Goal: Use online tool/utility: Utilize a website feature to perform a specific function

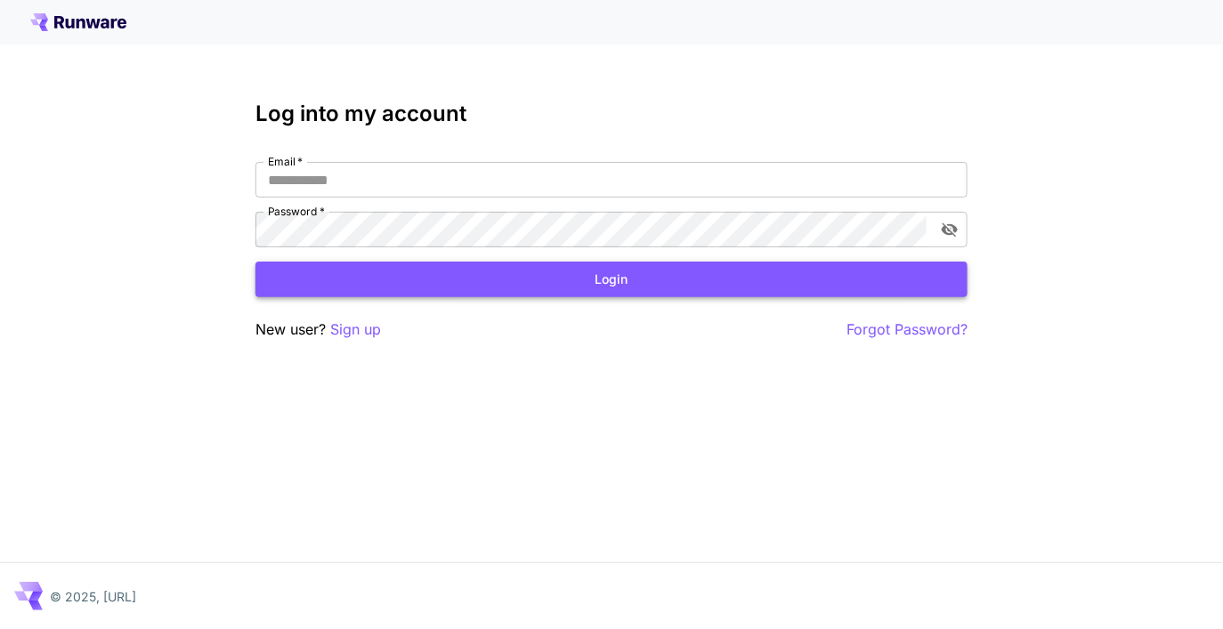
type input "**********"
click at [593, 289] on button "Login" at bounding box center [611, 280] width 712 height 36
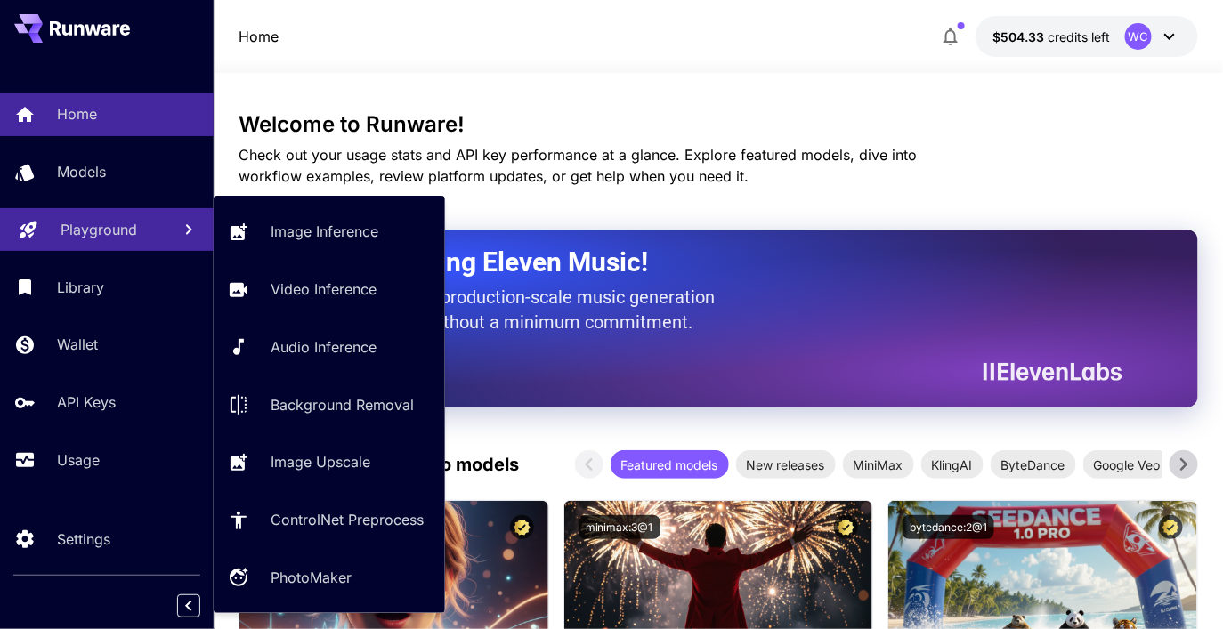
click at [96, 232] on p "Playground" at bounding box center [99, 229] width 77 height 21
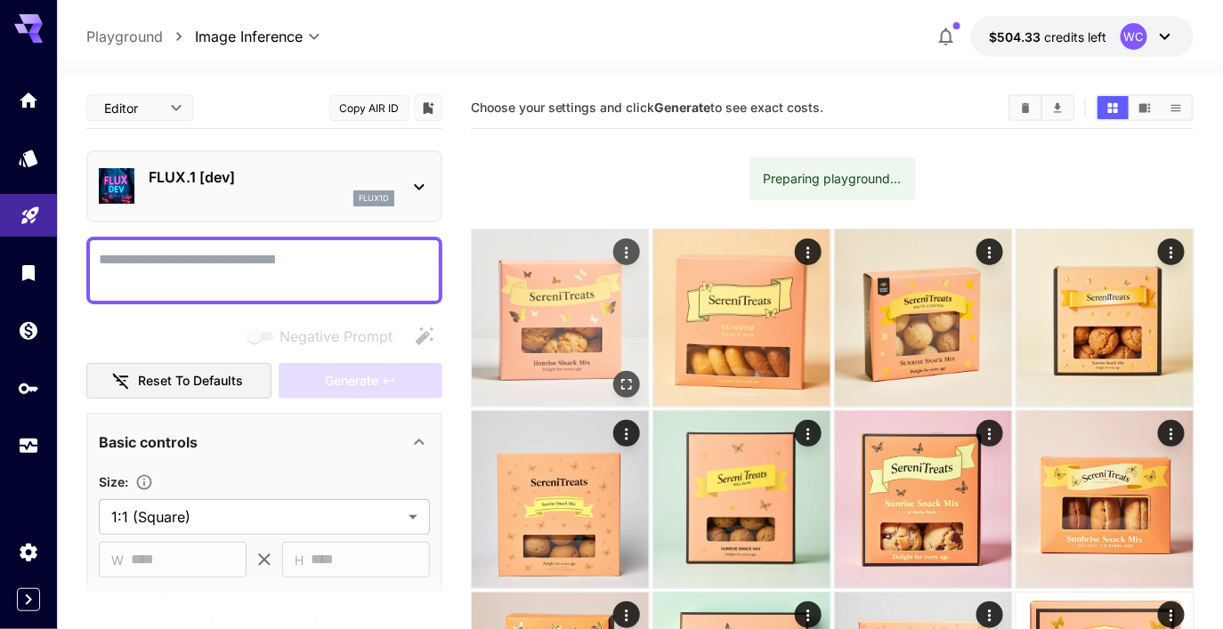
click at [627, 247] on icon "Actions" at bounding box center [626, 253] width 18 height 18
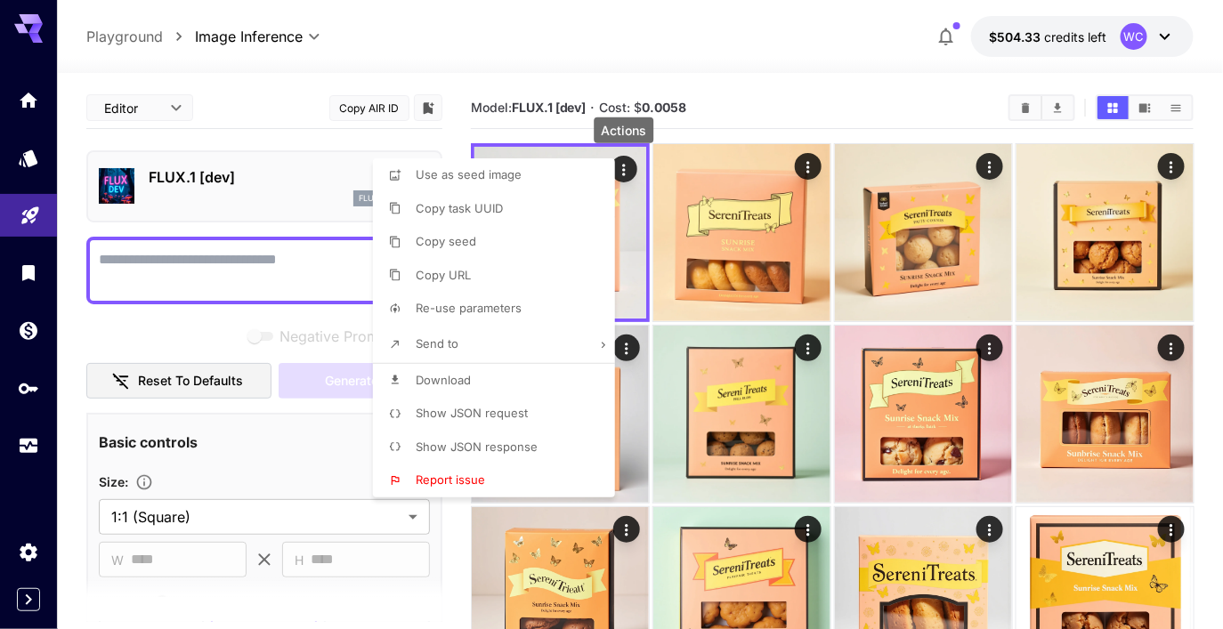
click at [194, 137] on div at bounding box center [611, 314] width 1223 height 629
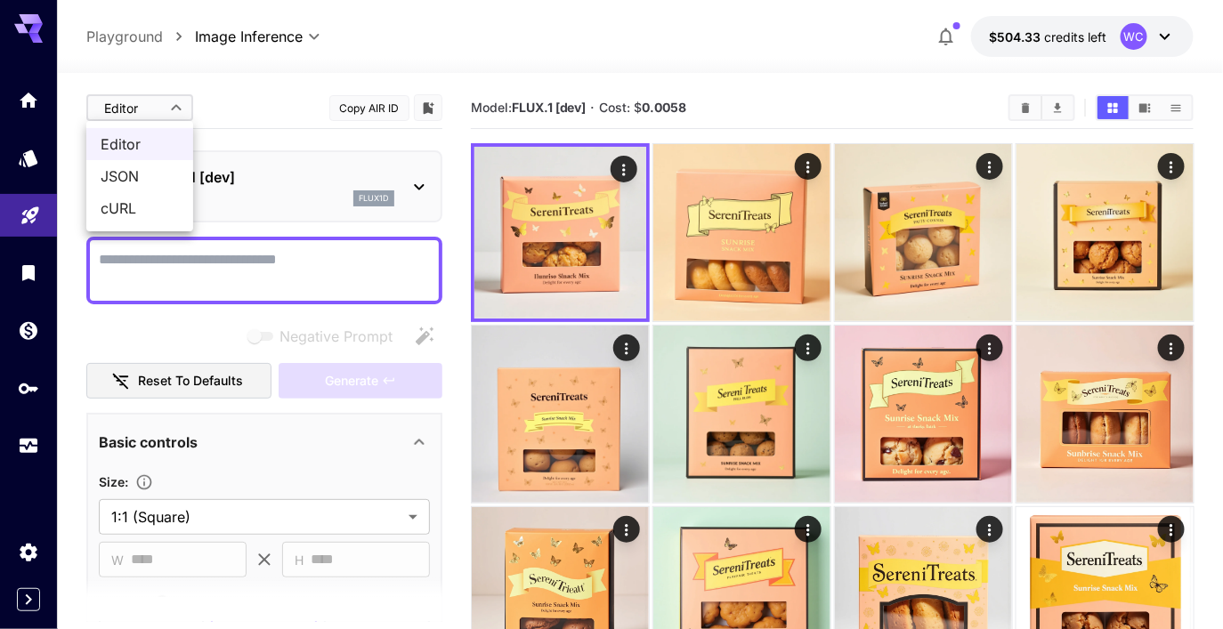
click at [637, 189] on div at bounding box center [611, 314] width 1223 height 629
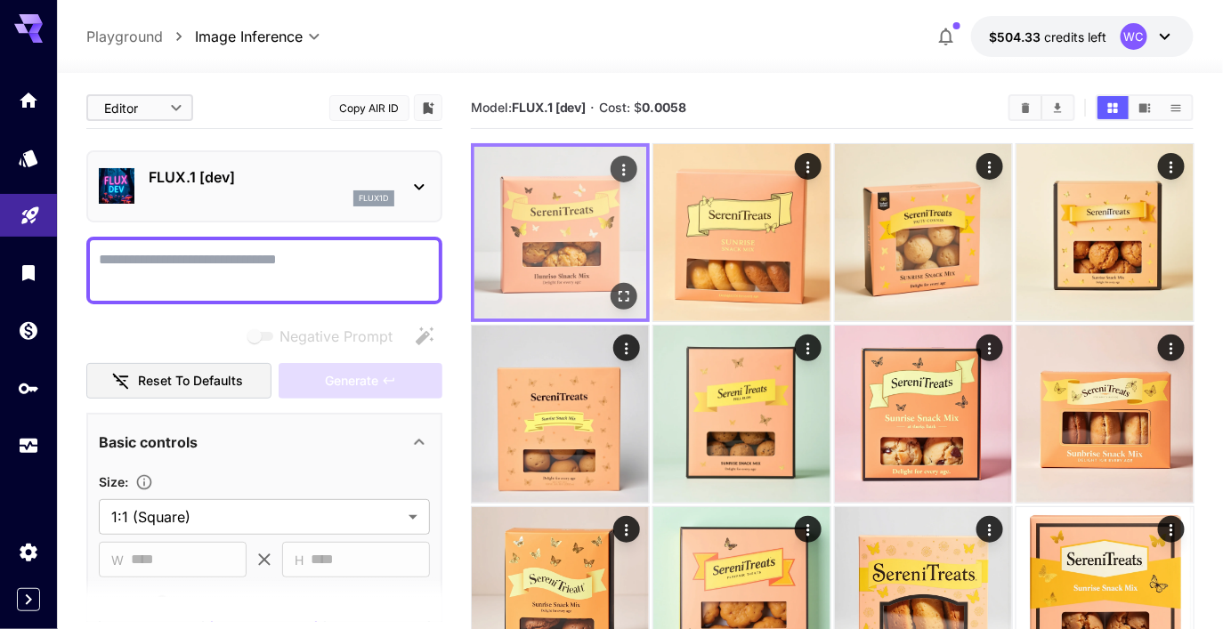
click at [626, 167] on icon "Actions" at bounding box center [623, 170] width 18 height 18
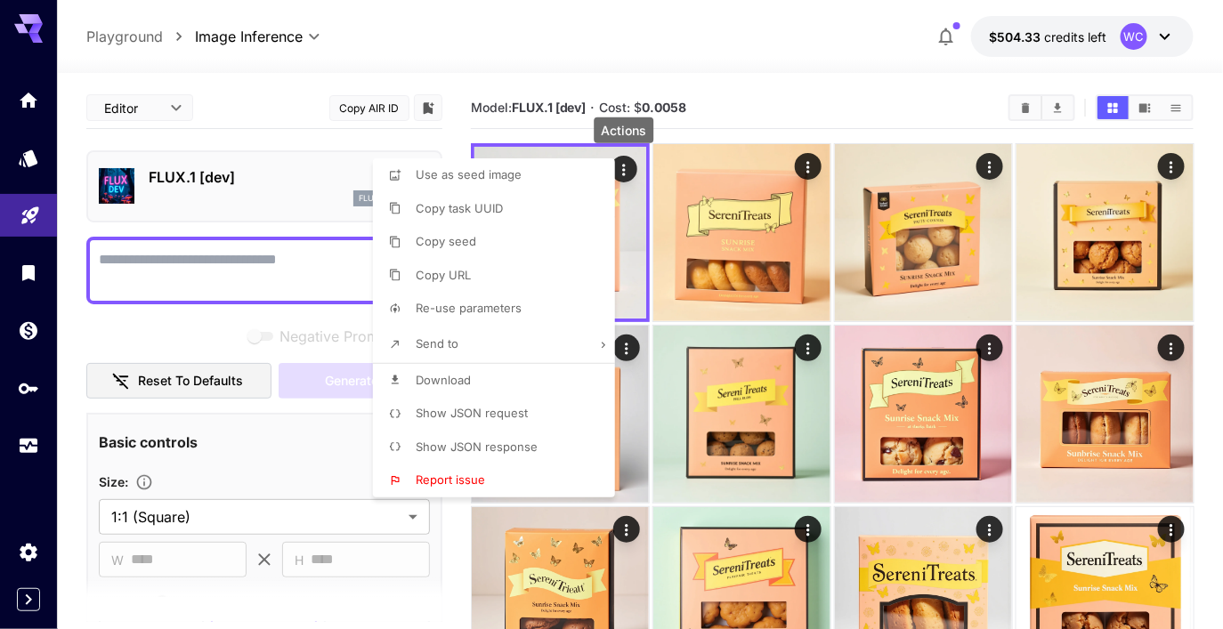
click at [509, 418] on span "Show JSON request" at bounding box center [472, 413] width 112 height 14
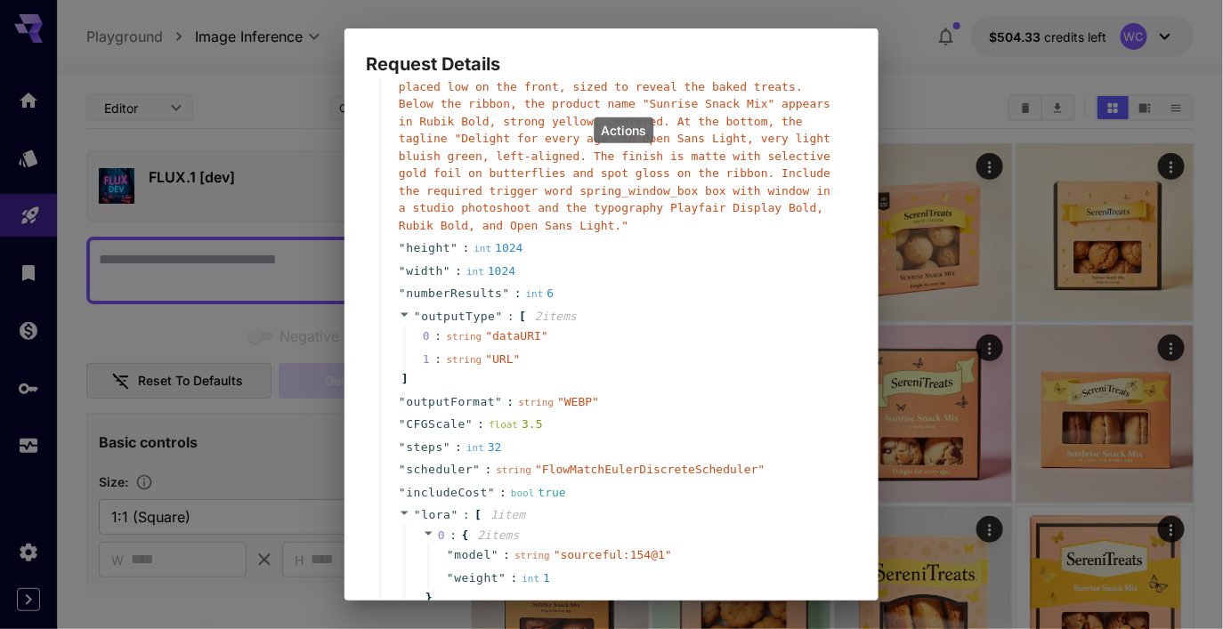
scroll to position [434, 0]
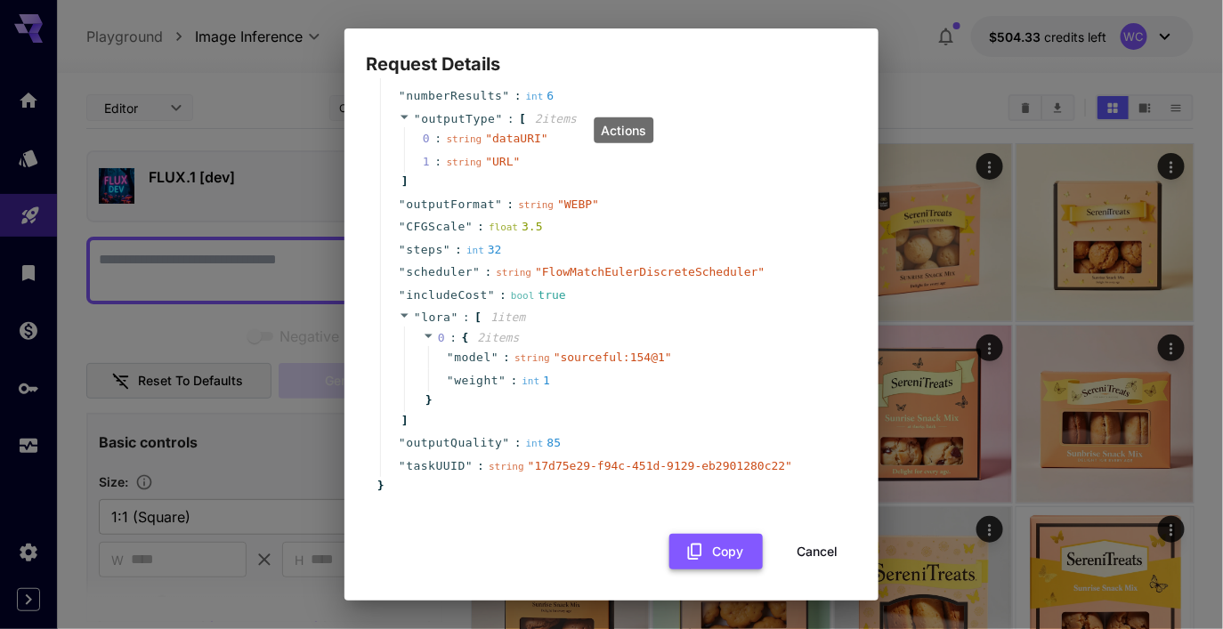
click at [723, 558] on button "Copy" at bounding box center [715, 552] width 93 height 36
click at [597, 356] on span "" sourceful:154@1 "" at bounding box center [612, 357] width 118 height 13
click at [816, 547] on button "Cancel" at bounding box center [817, 552] width 80 height 36
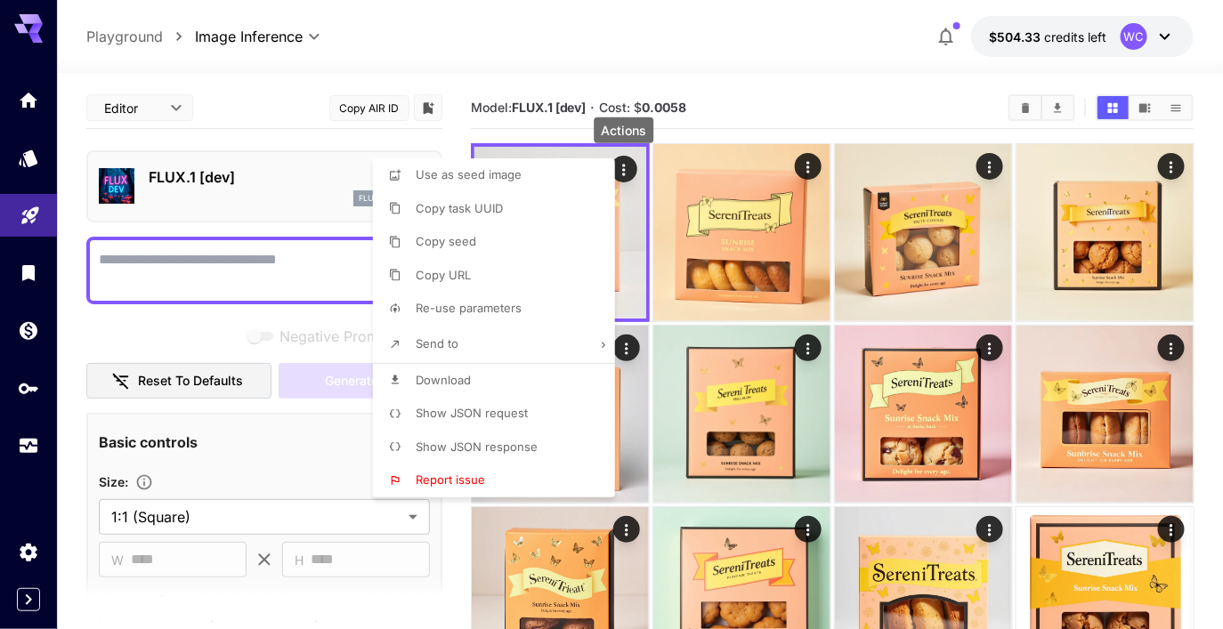
click at [793, 126] on div at bounding box center [611, 314] width 1223 height 629
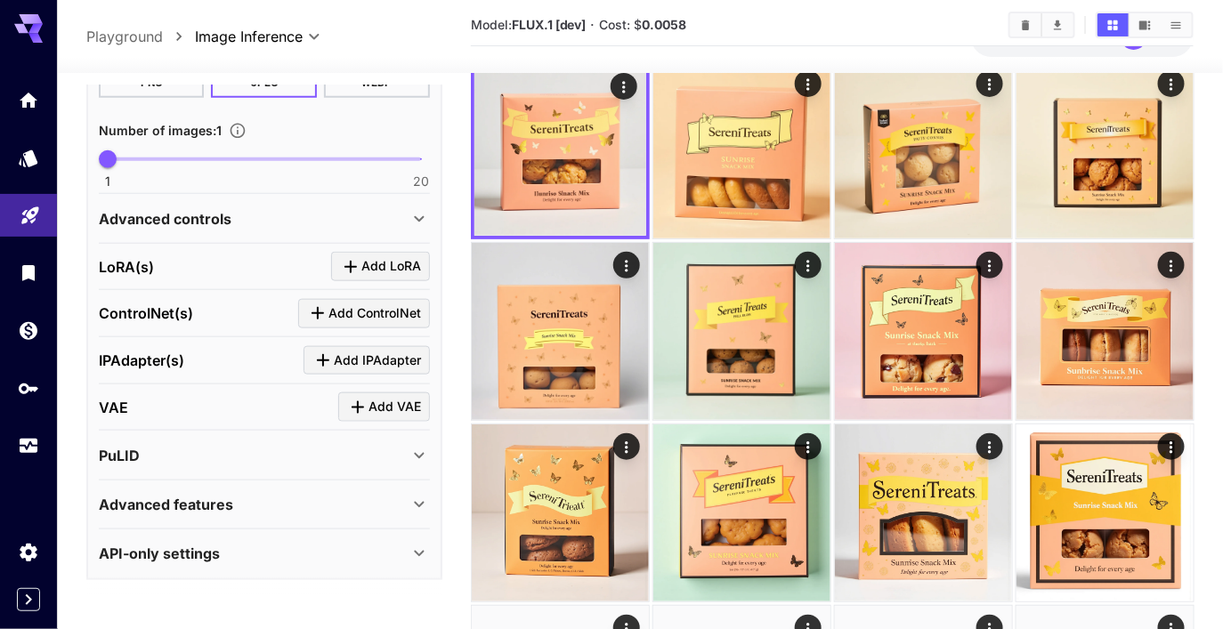
scroll to position [85, 0]
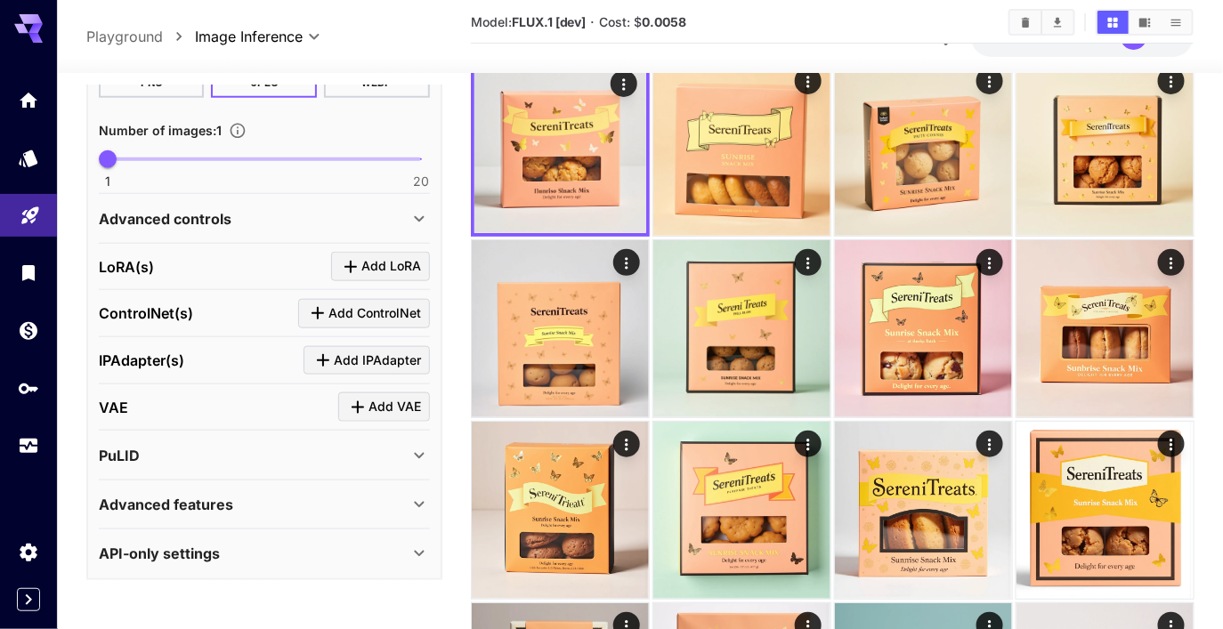
click at [297, 498] on div "Advanced features" at bounding box center [254, 504] width 310 height 21
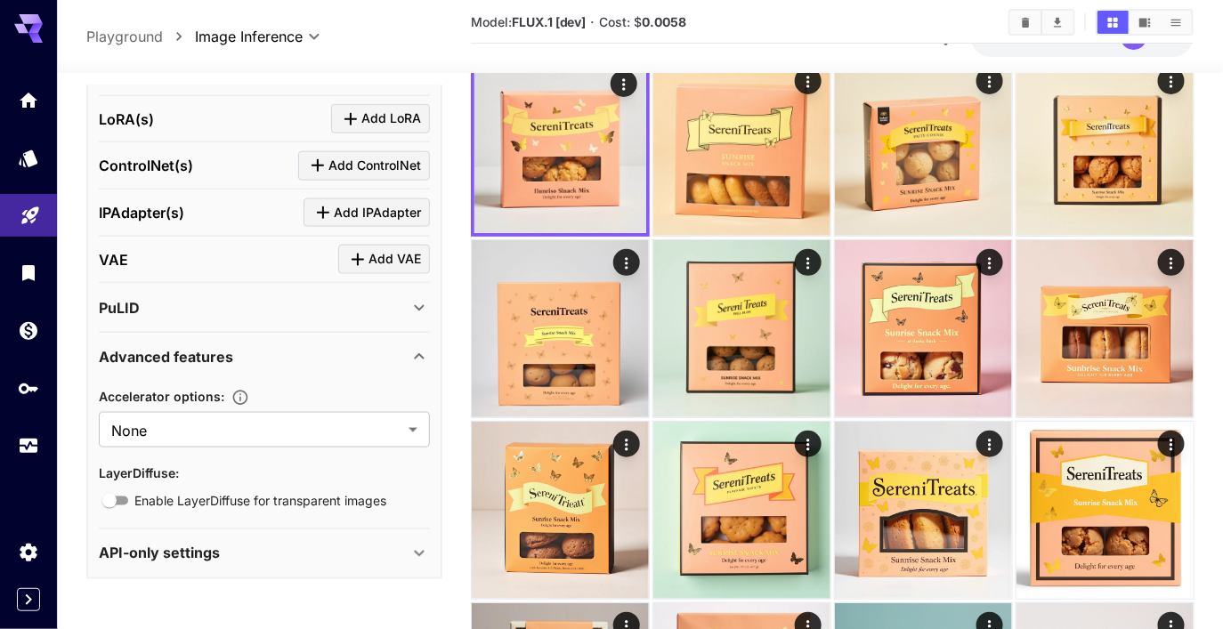
click at [303, 543] on div "API-only settings" at bounding box center [254, 553] width 310 height 21
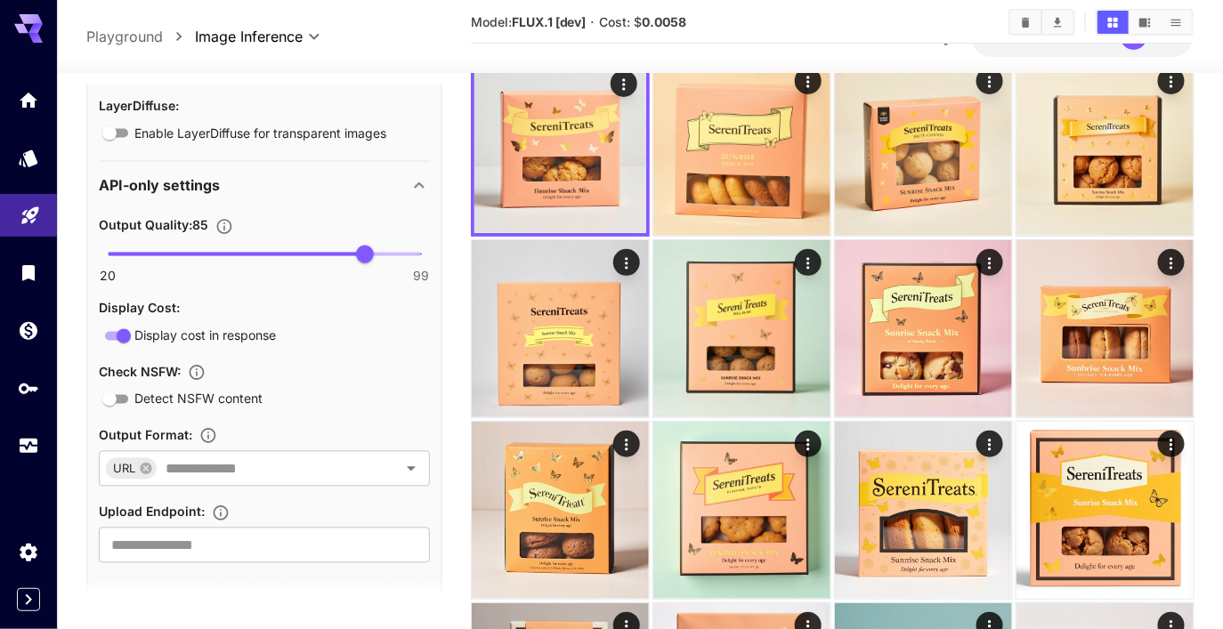
scroll to position [1063, 0]
click at [306, 474] on input "text" at bounding box center [265, 469] width 214 height 25
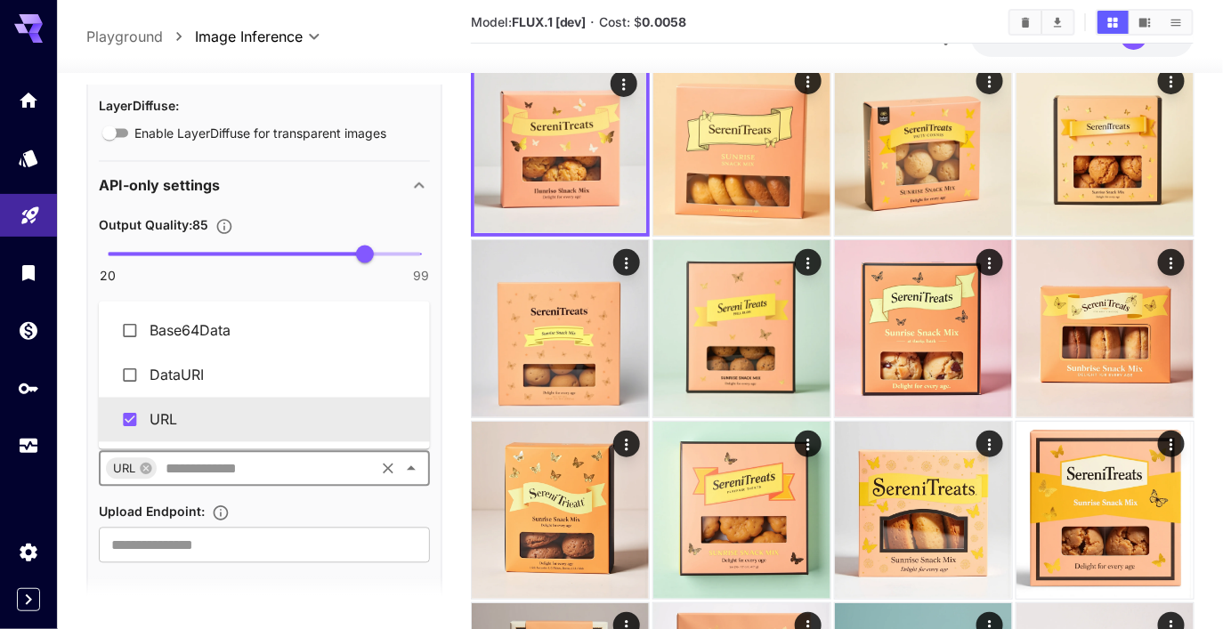
click at [405, 468] on icon "Close" at bounding box center [410, 468] width 21 height 21
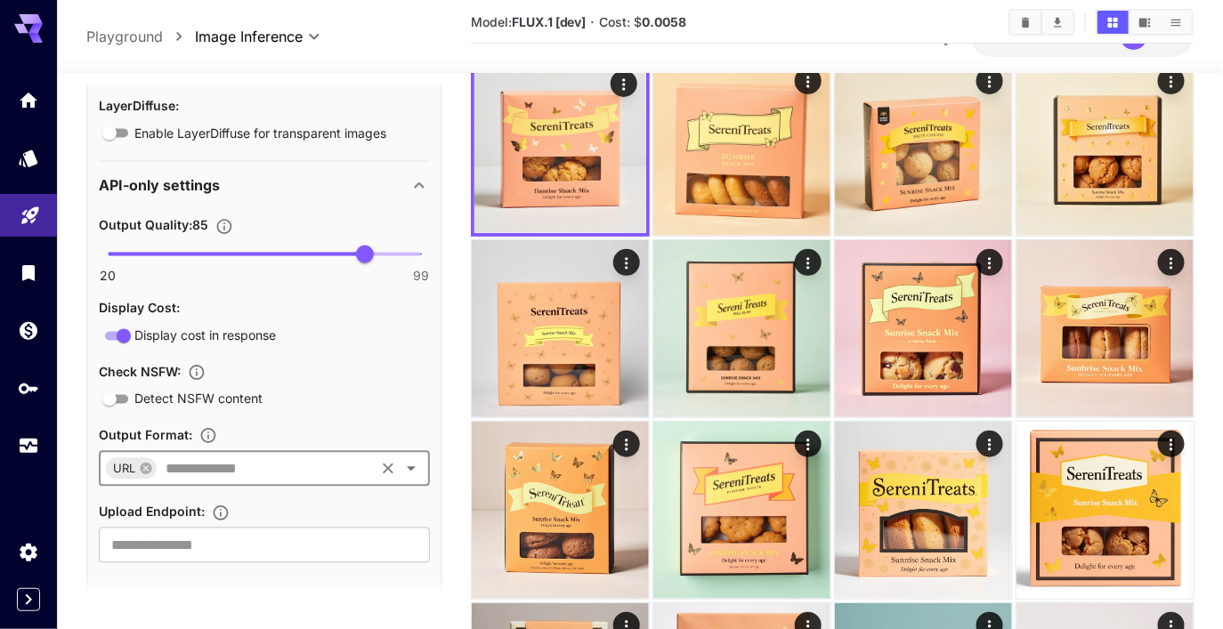
click at [323, 470] on input "text" at bounding box center [265, 469] width 214 height 25
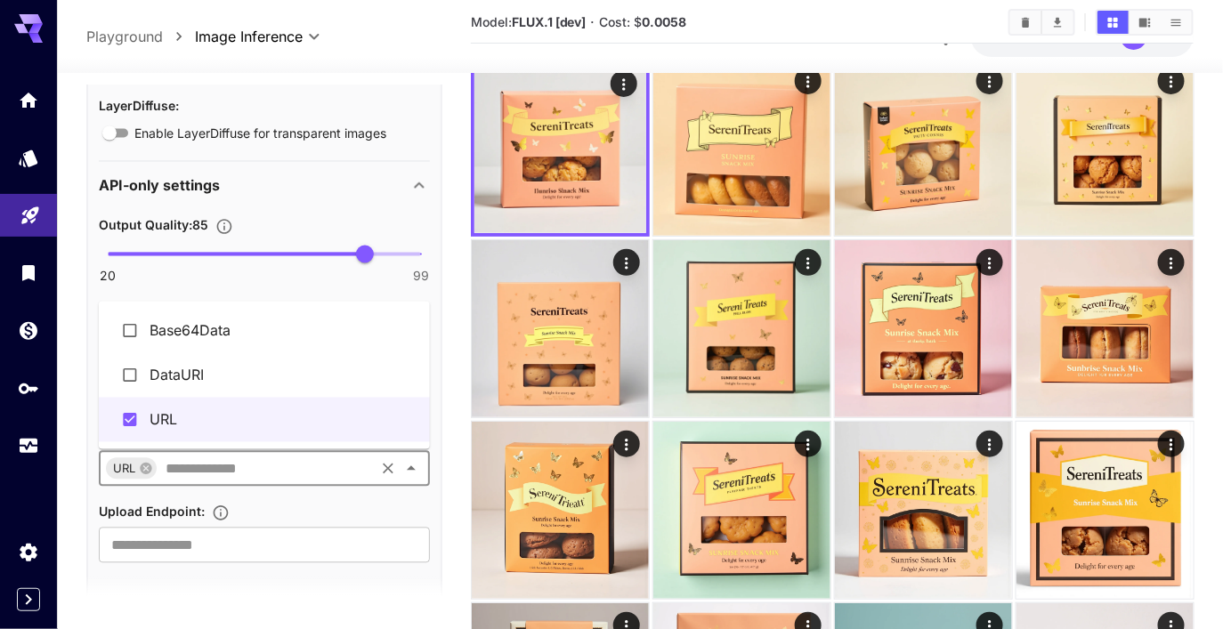
scroll to position [0, 0]
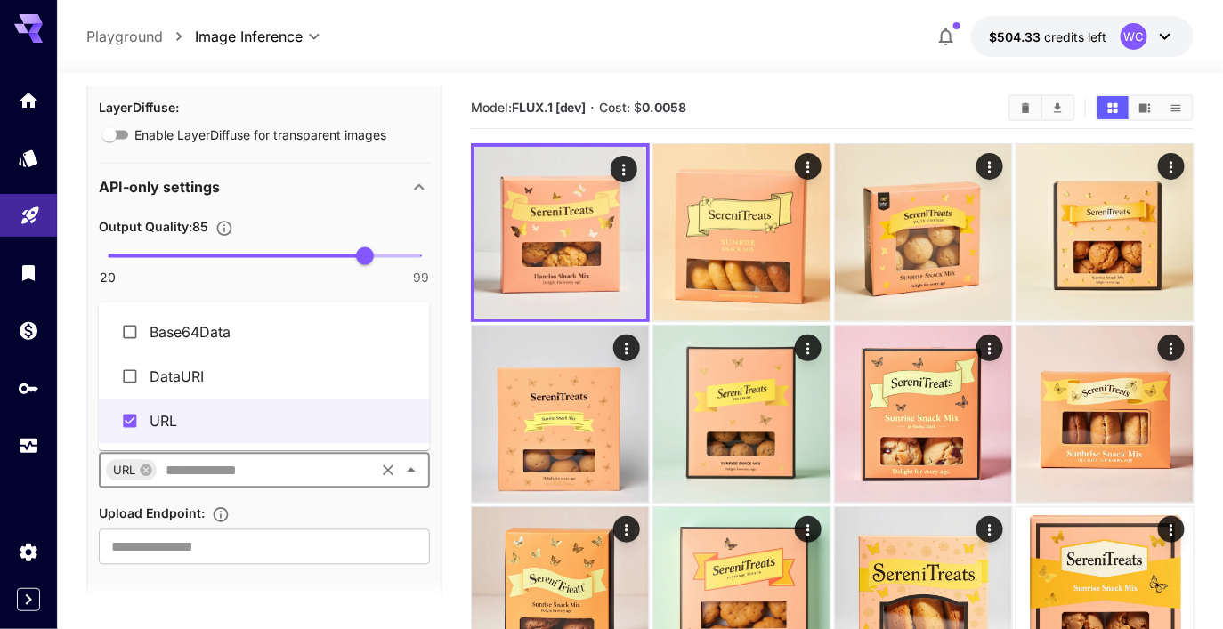
click at [217, 223] on icon "Sets the compression quality of the output image. Higher values preserve more q…" at bounding box center [223, 228] width 15 height 15
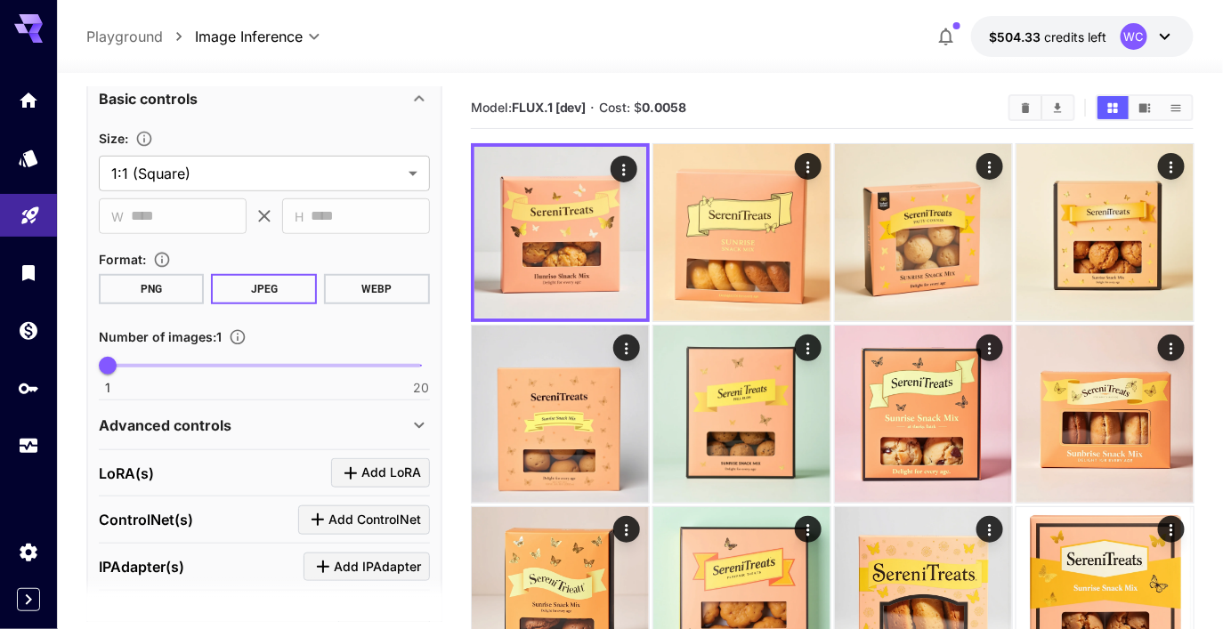
scroll to position [340, 0]
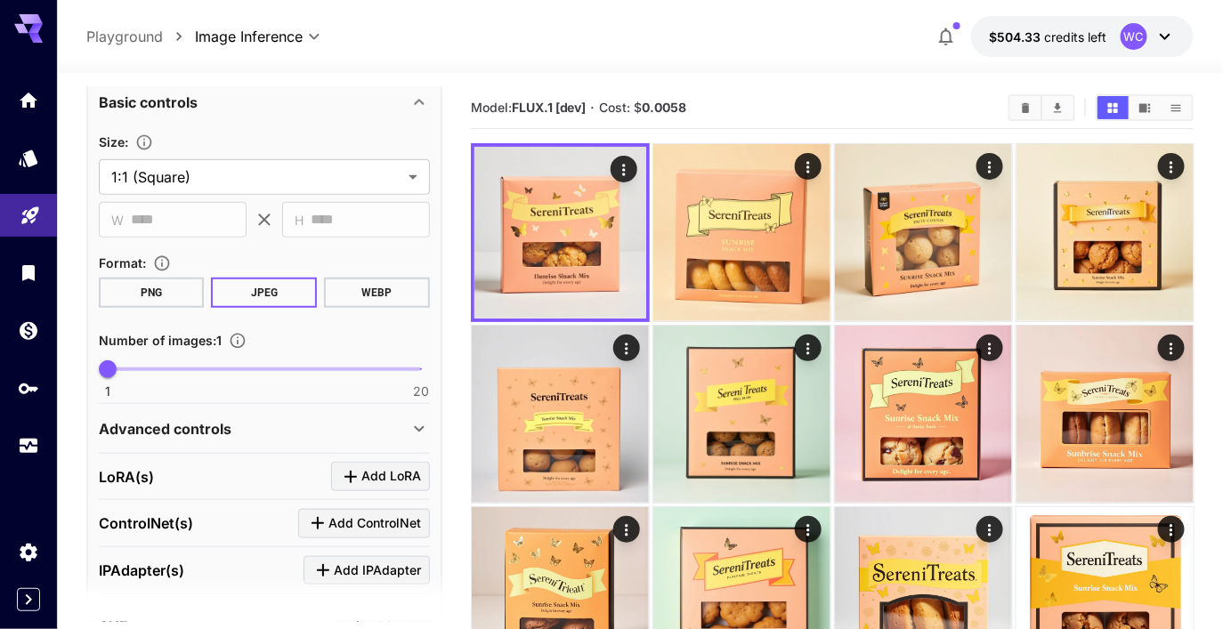
click at [286, 433] on div "Advanced controls" at bounding box center [254, 428] width 310 height 21
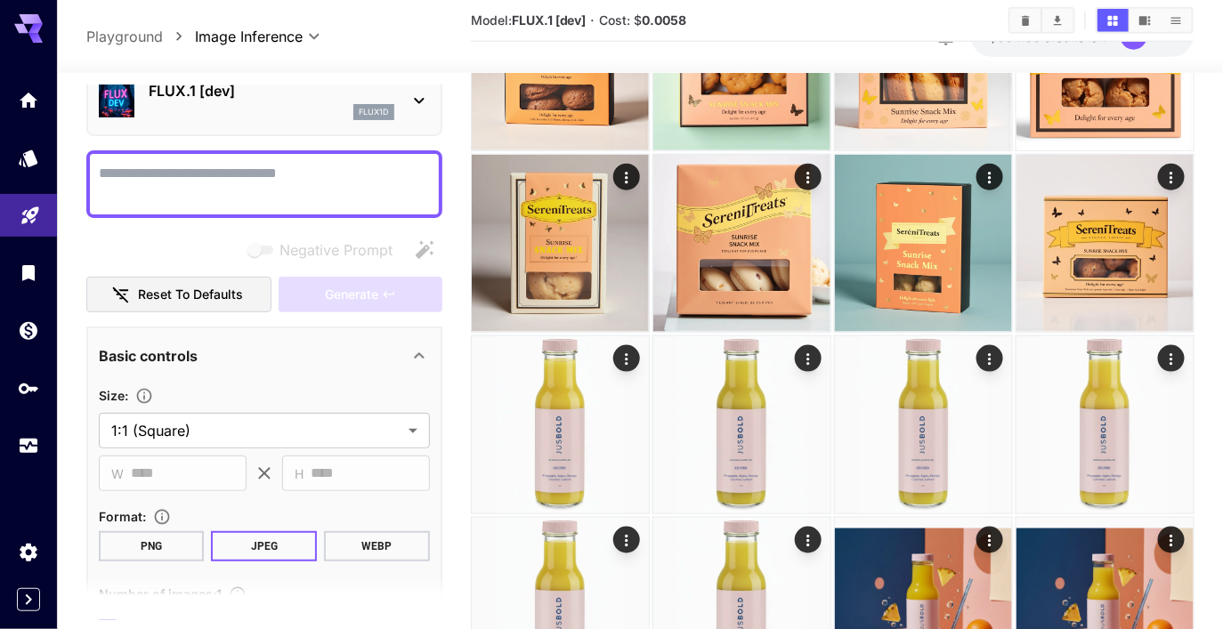
scroll to position [562, 0]
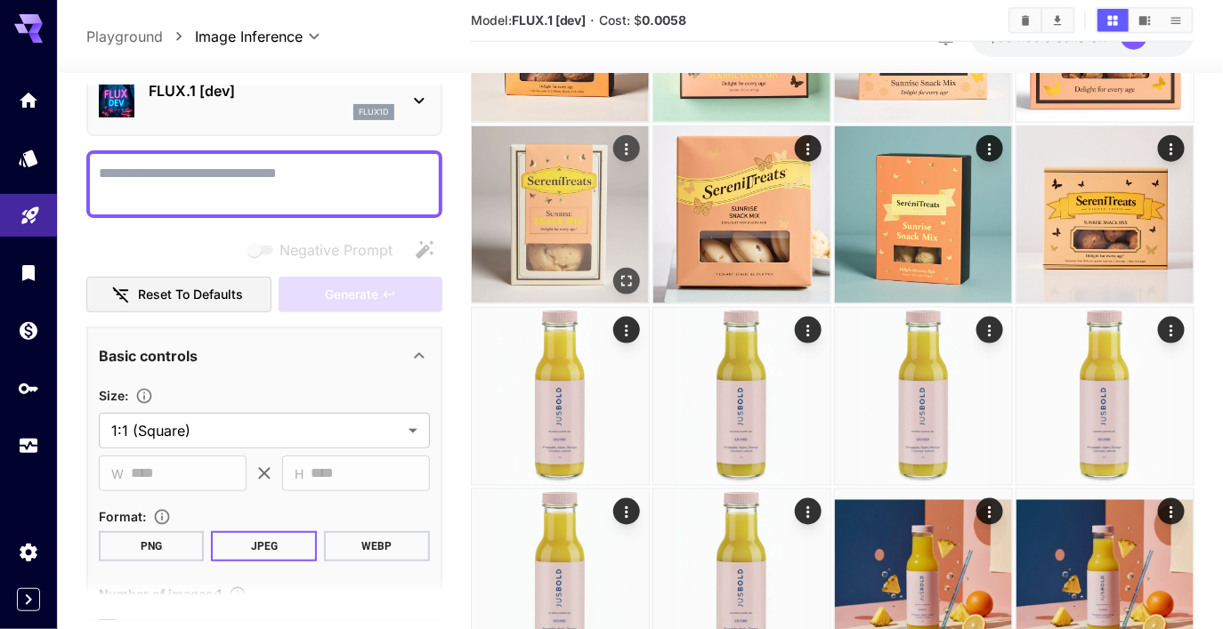
click at [572, 206] on img at bounding box center [560, 214] width 177 height 177
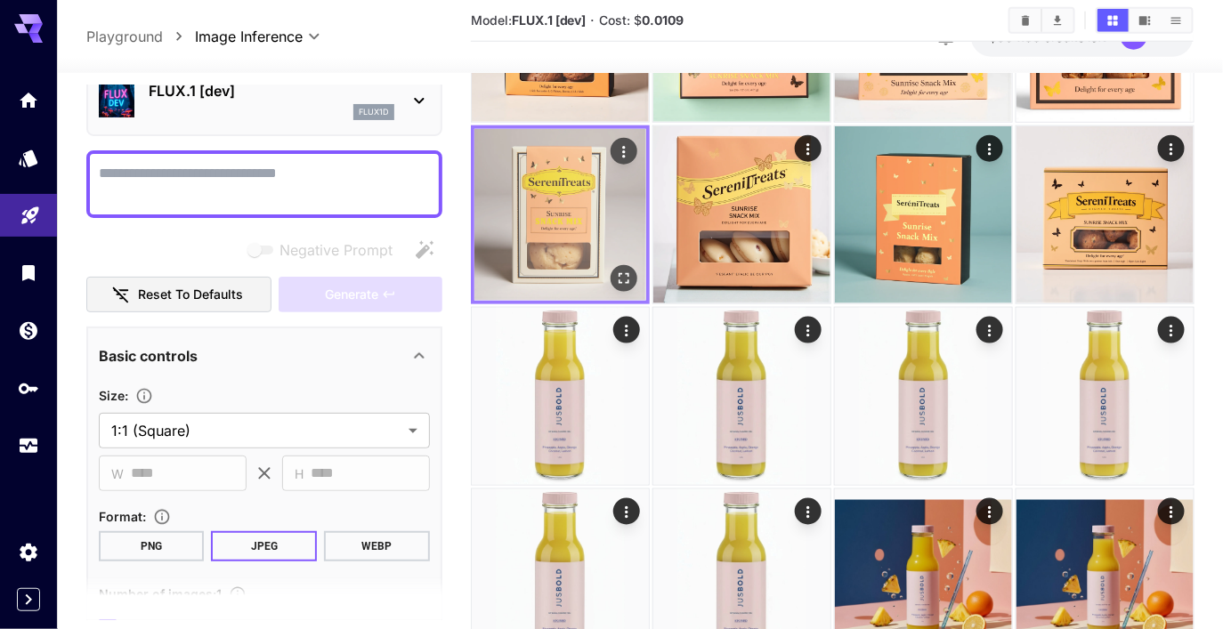
scroll to position [540, 0]
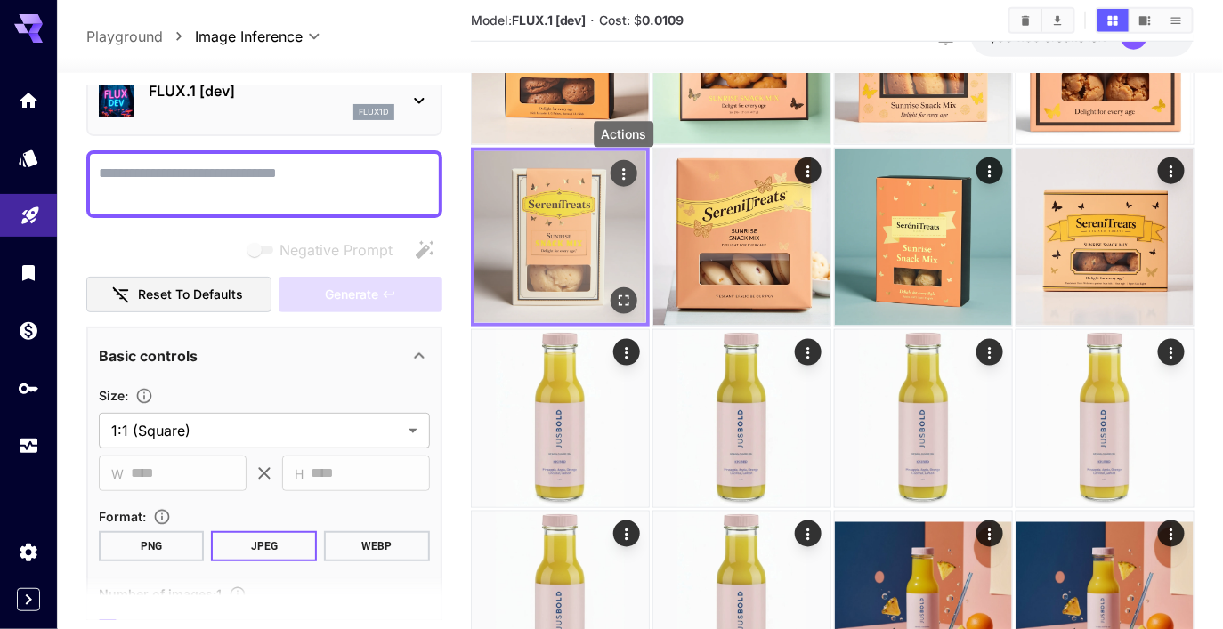
click at [618, 173] on icon "Actions" at bounding box center [623, 175] width 18 height 18
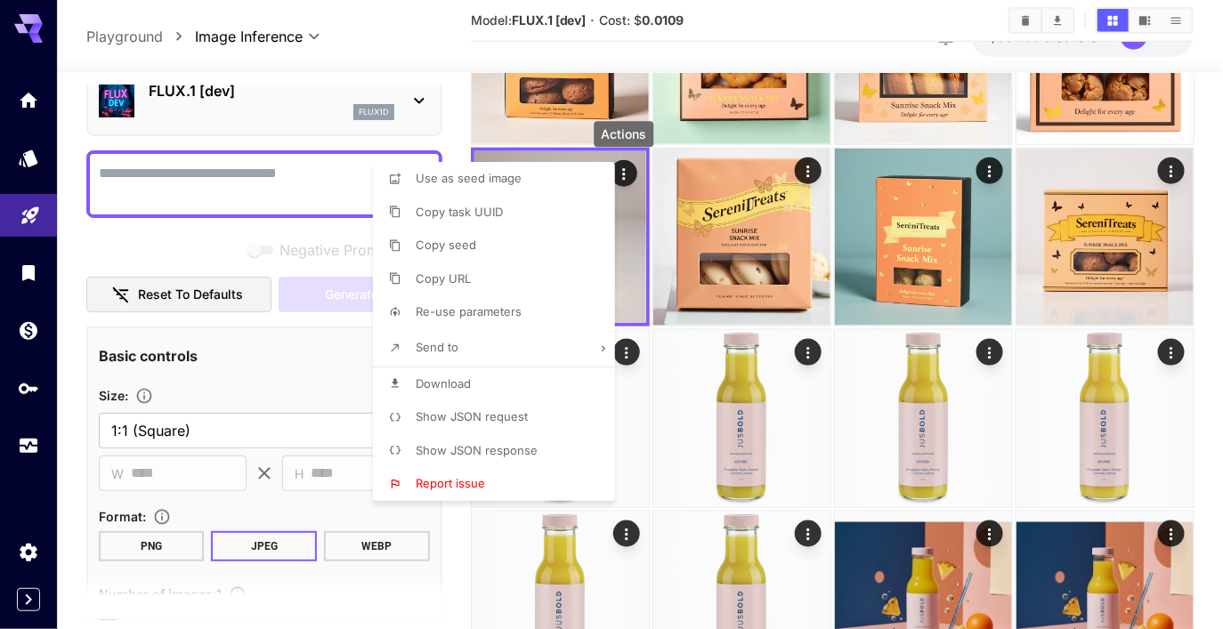
click at [491, 323] on li "Re-use parameters" at bounding box center [499, 312] width 253 height 34
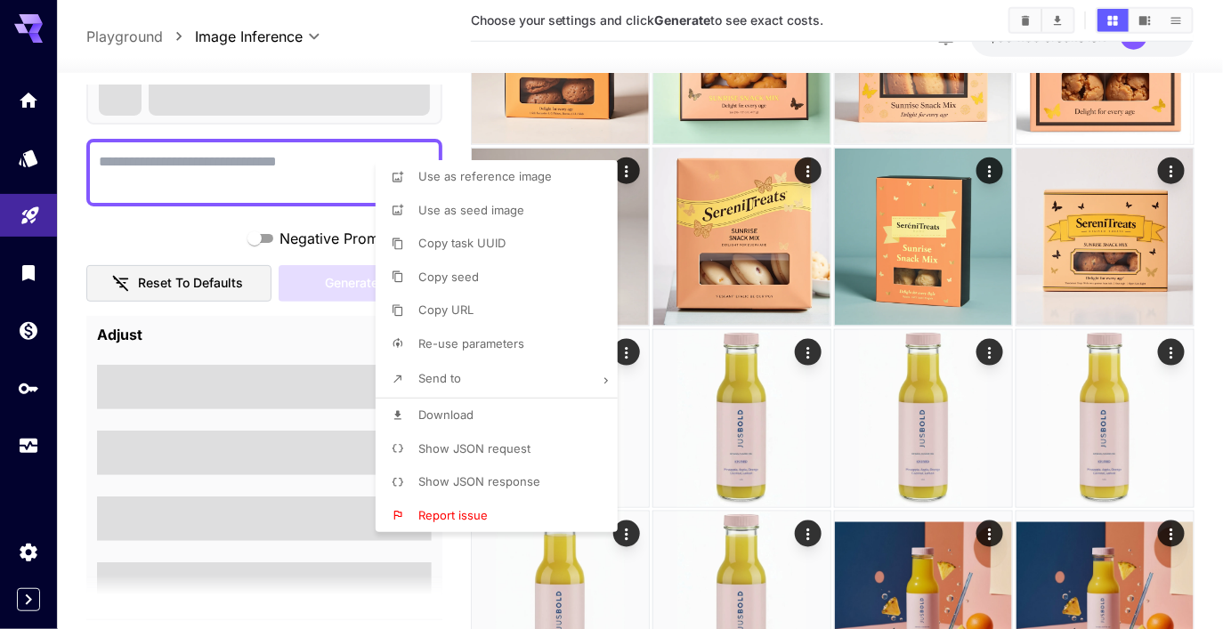
type textarea "**********"
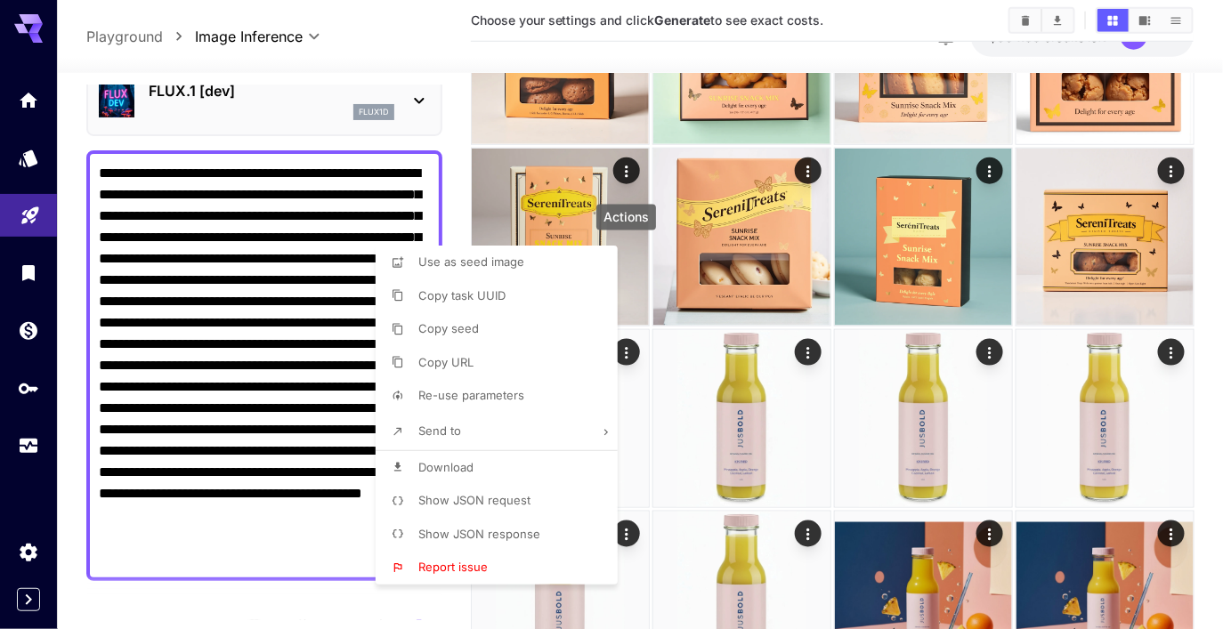
click at [279, 389] on div at bounding box center [611, 314] width 1223 height 629
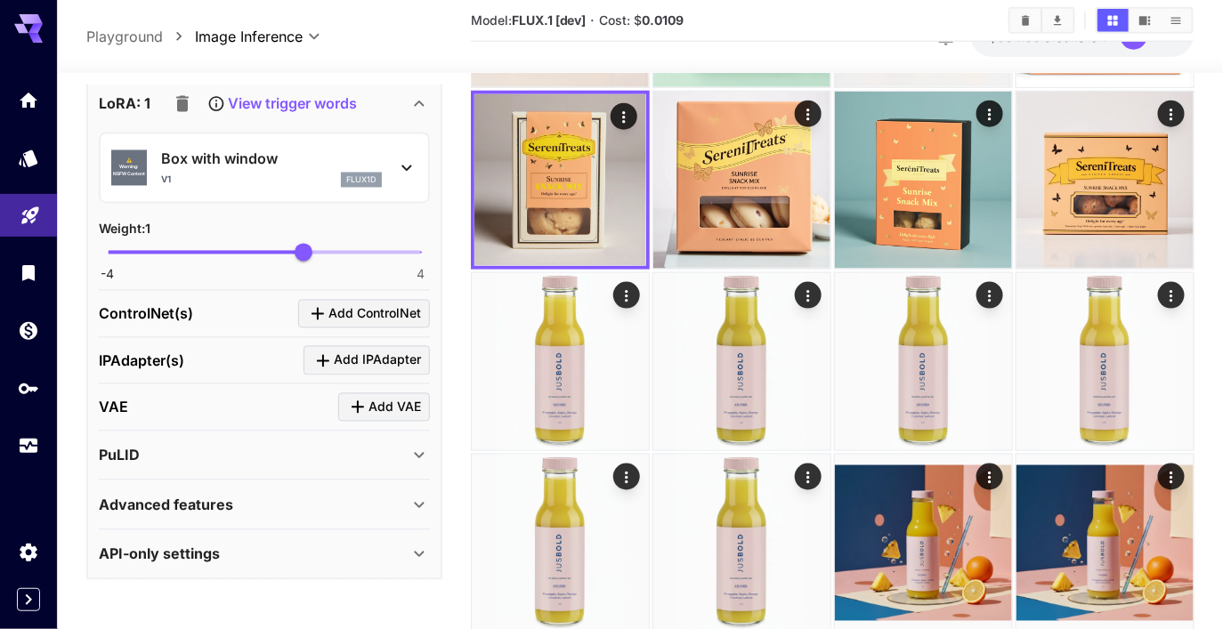
scroll to position [622, 0]
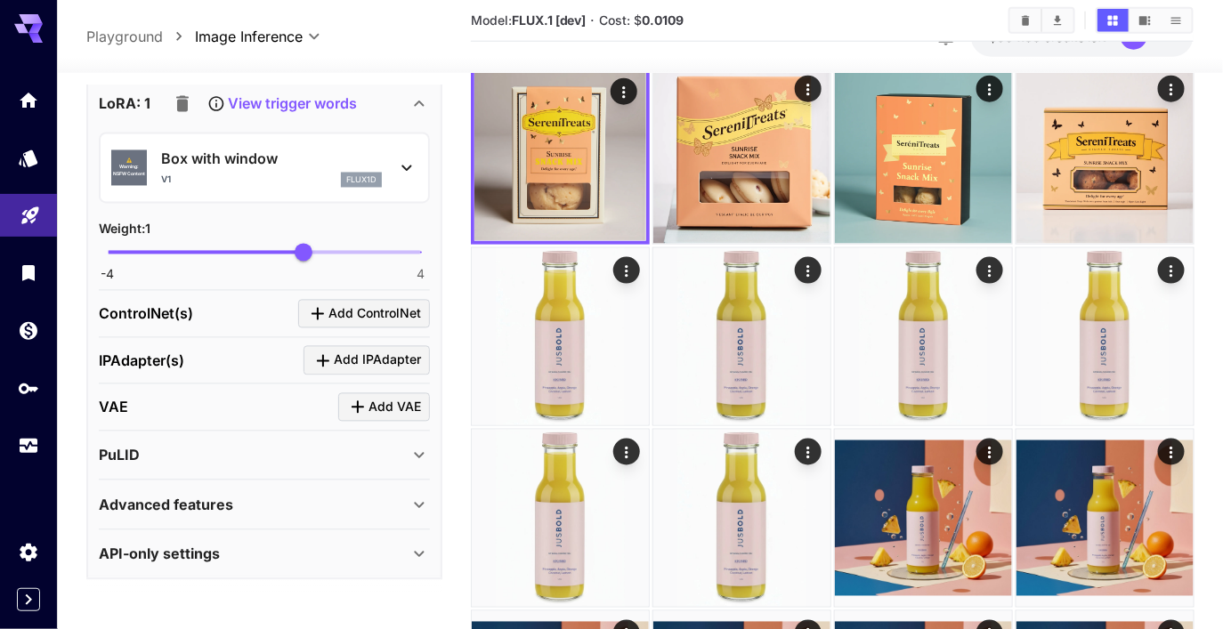
click at [263, 498] on div "Advanced features" at bounding box center [254, 505] width 310 height 21
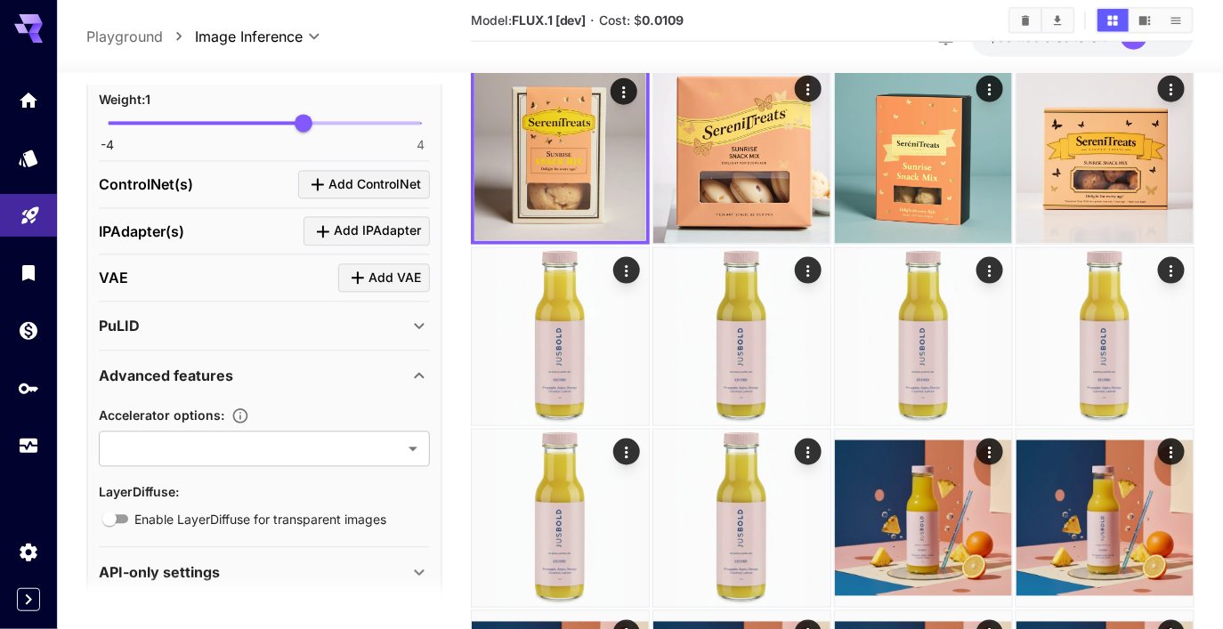
scroll to position [1272, 0]
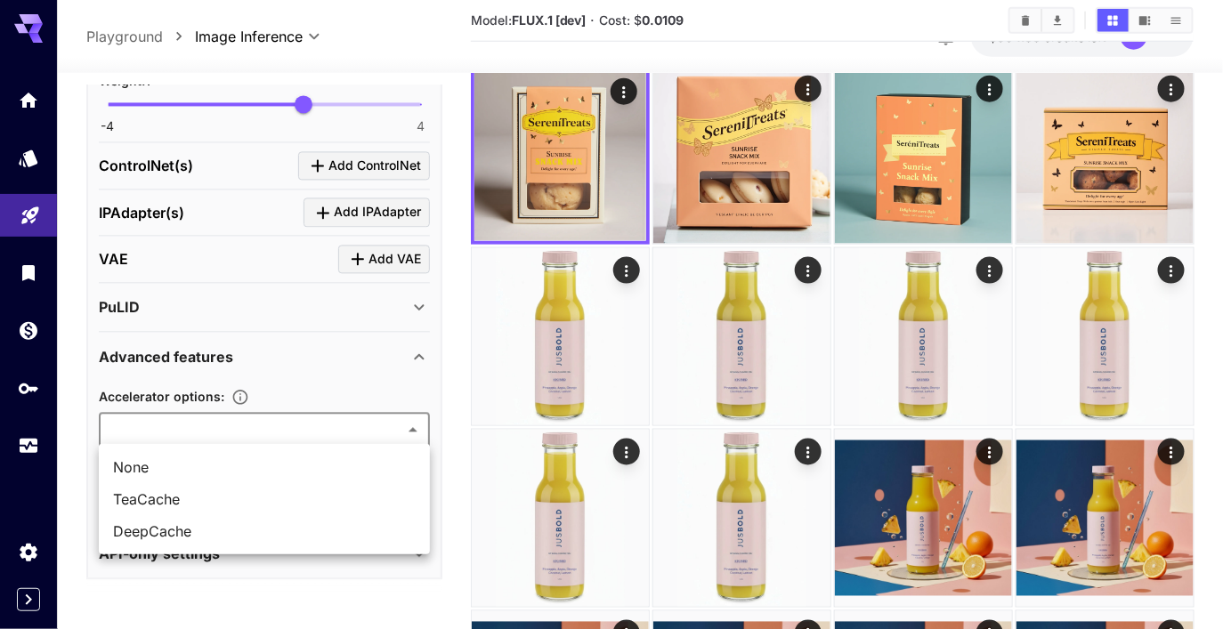
click at [267, 528] on span "DeepCache" at bounding box center [264, 531] width 303 height 21
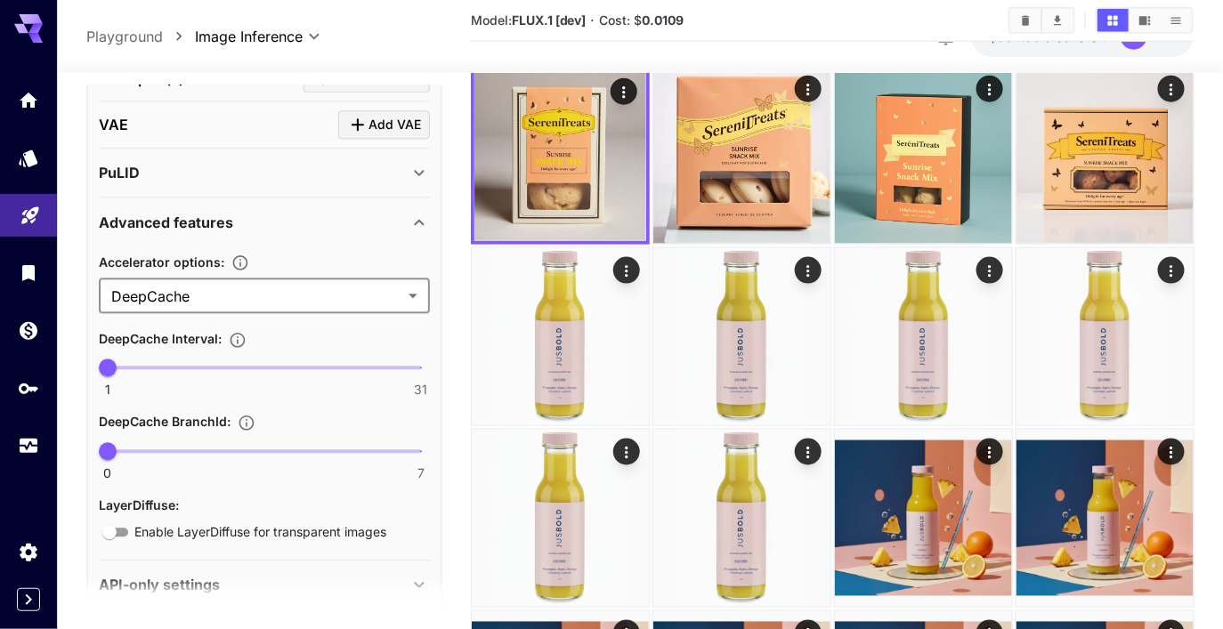
scroll to position [1409, 0]
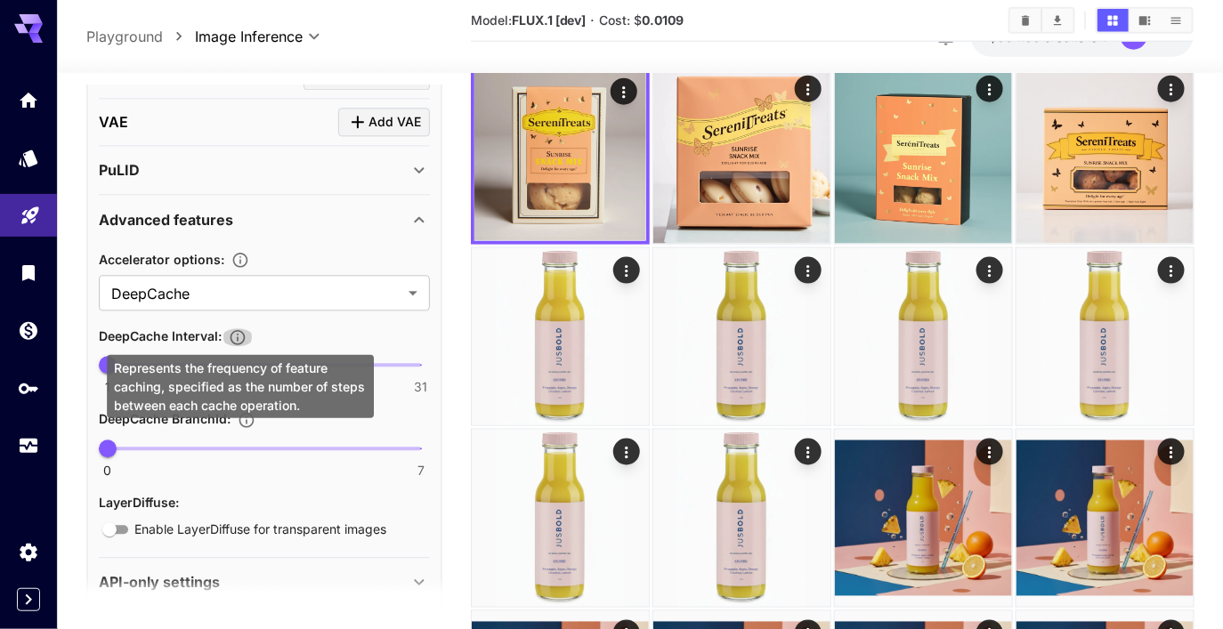
click at [241, 335] on icon "Represents the frequency of feature caching, specified as the number of steps b…" at bounding box center [238, 338] width 18 height 18
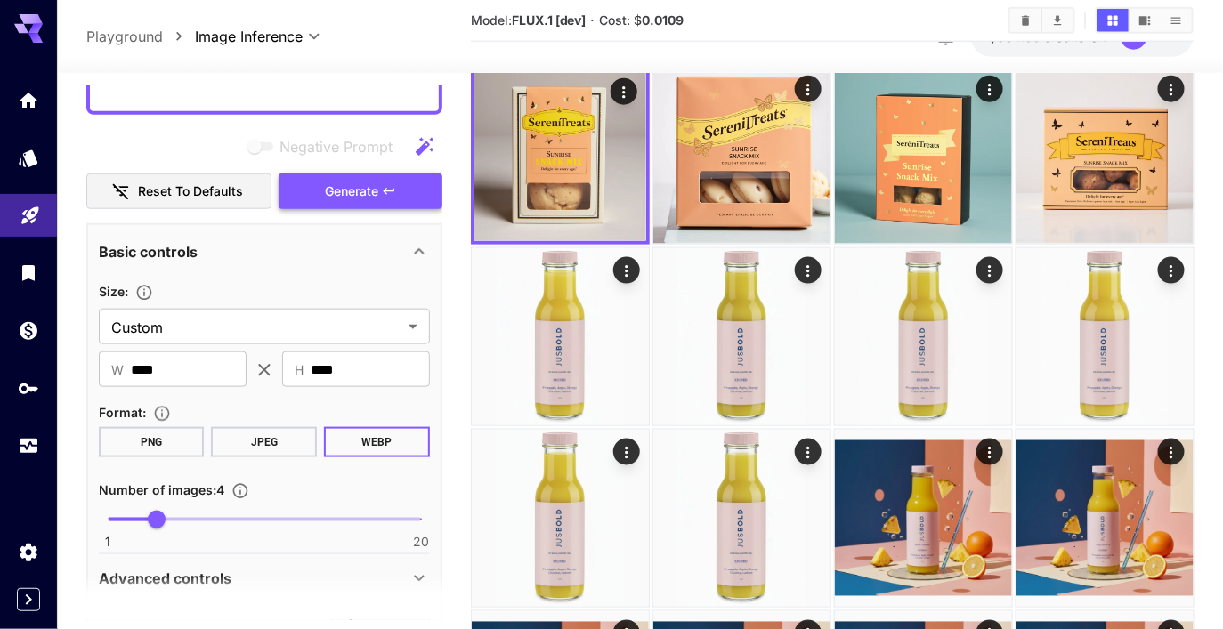
scroll to position [446, 0]
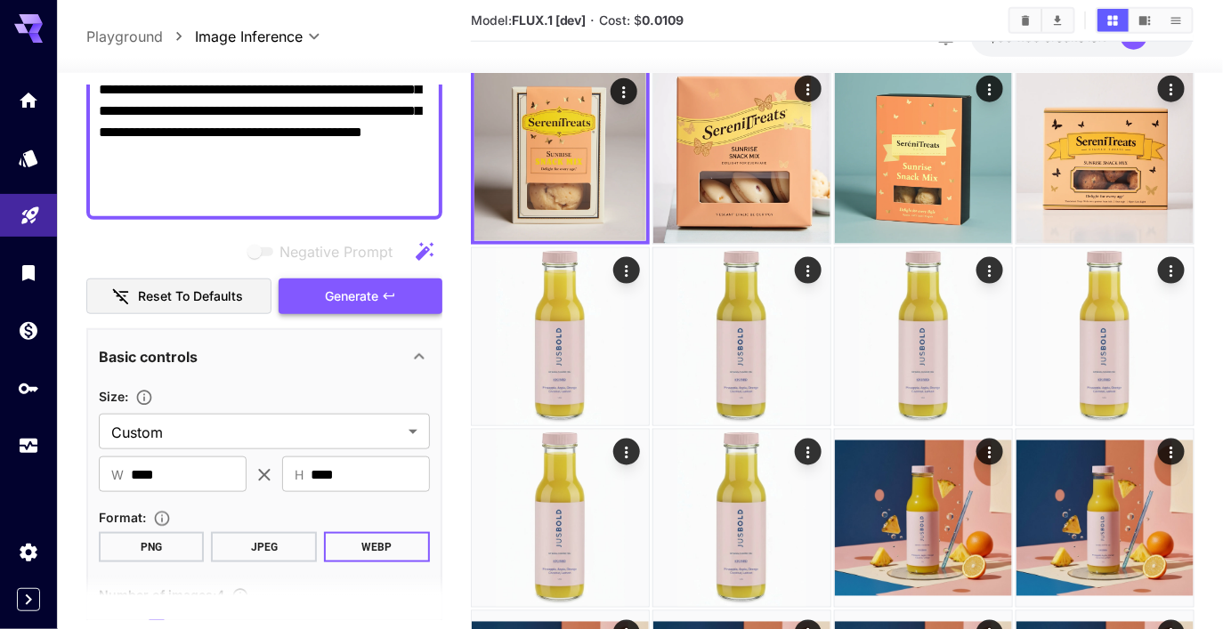
click at [386, 302] on button "Generate" at bounding box center [361, 297] width 164 height 36
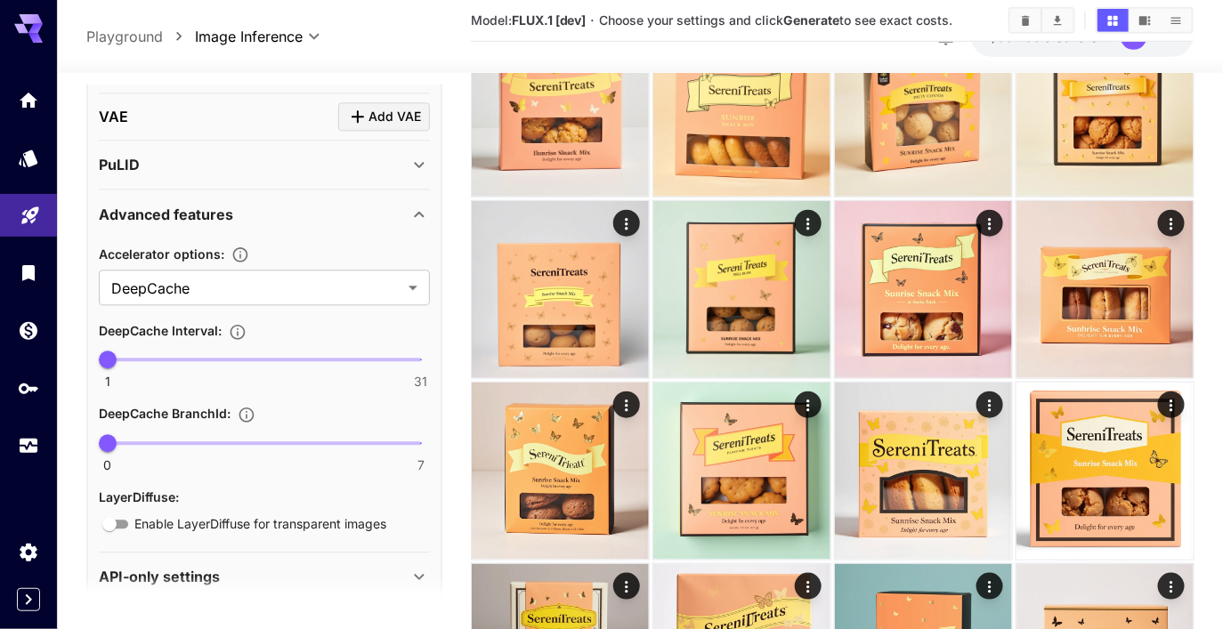
scroll to position [1385, 0]
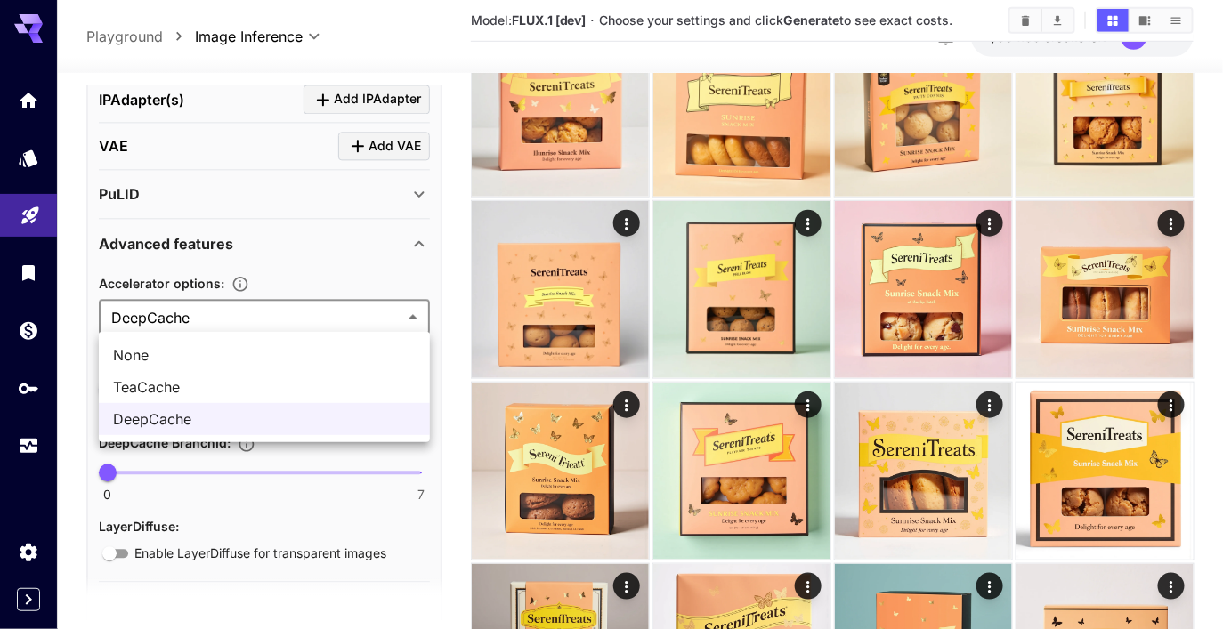
click at [214, 380] on span "TeaCache" at bounding box center [264, 386] width 303 height 21
type input "********"
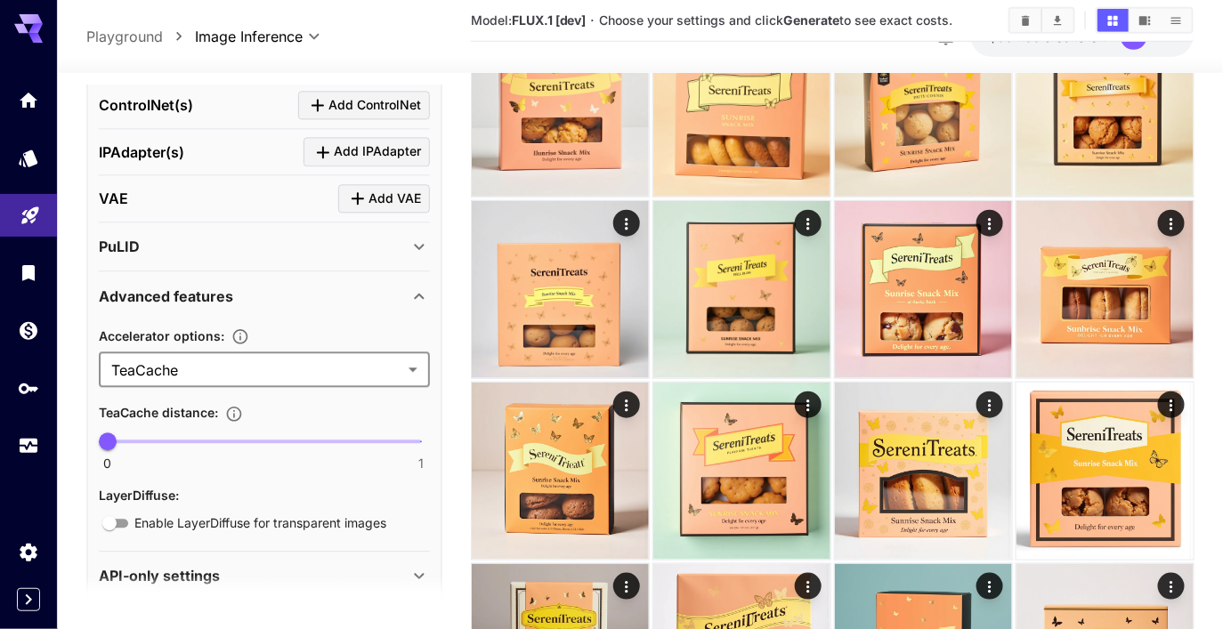
scroll to position [1329, 0]
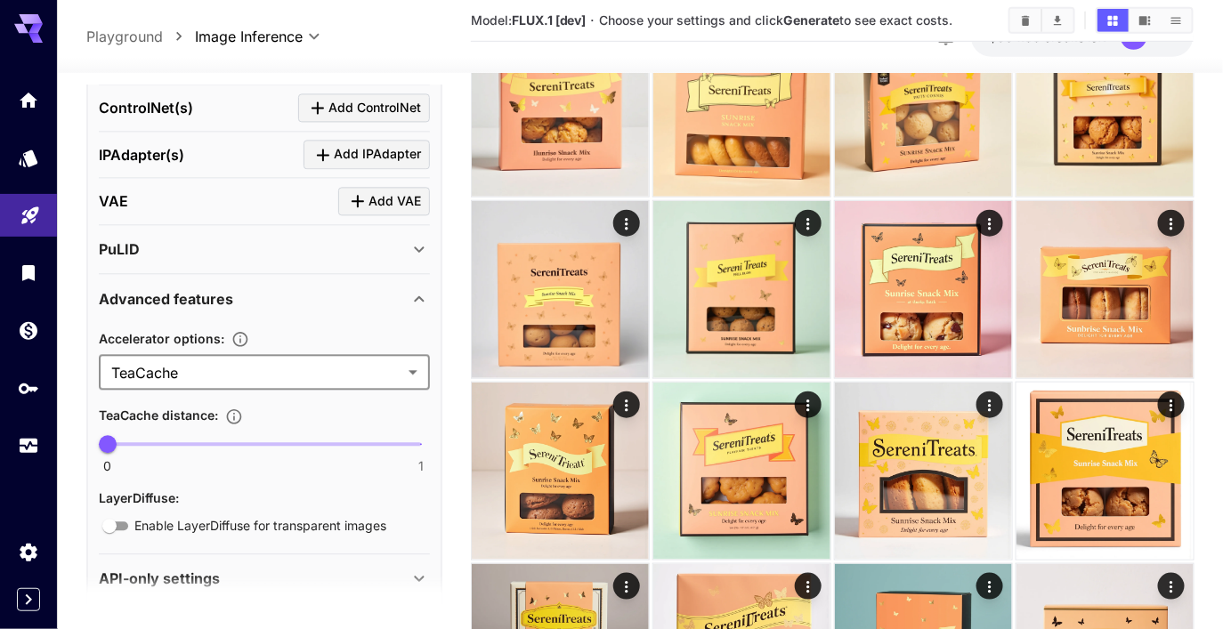
click at [242, 411] on icon "Controls the aggressiveness of the TeaCache feature. Values range from 0.0 (mos…" at bounding box center [234, 417] width 18 height 18
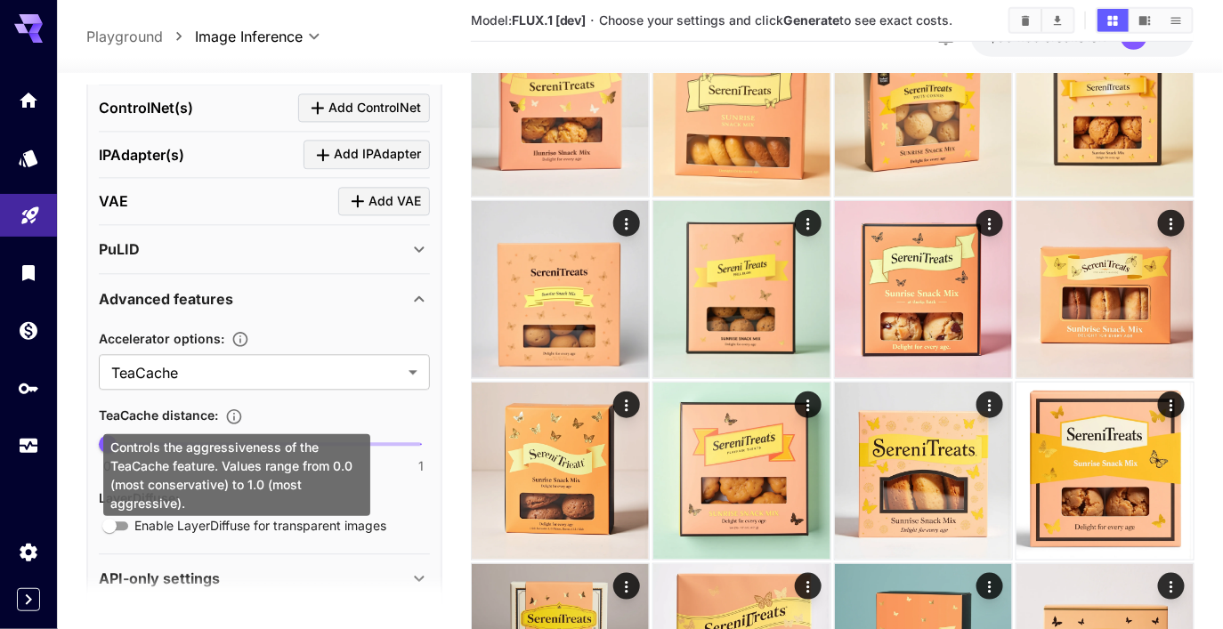
click at [242, 411] on icon "Controls the aggressiveness of the TeaCache feature. Values range from 0.0 (mos…" at bounding box center [234, 417] width 18 height 18
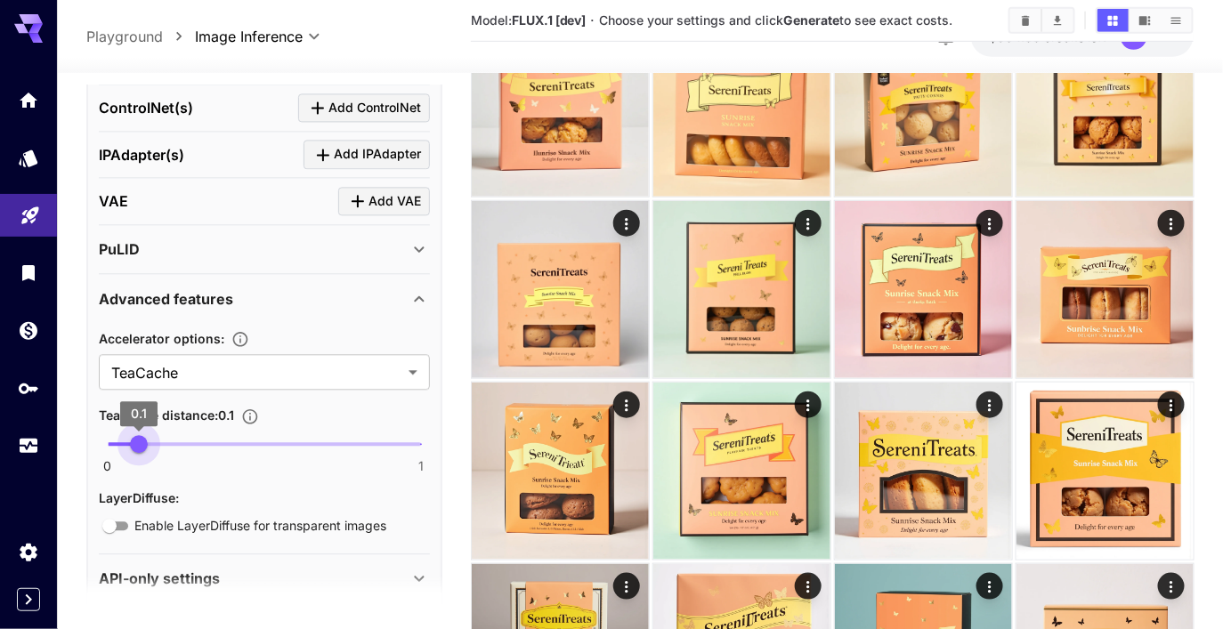
click at [141, 443] on span "0 1 0.1" at bounding box center [264, 445] width 313 height 27
click at [141, 443] on span "0.1" at bounding box center [139, 445] width 18 height 18
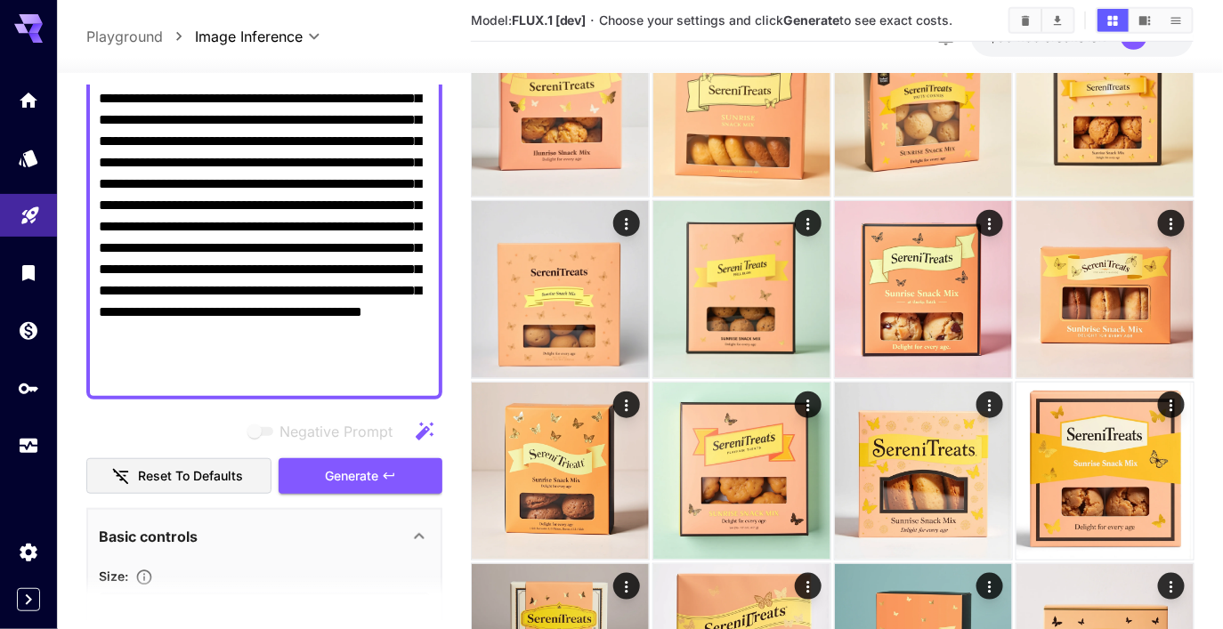
scroll to position [343, 0]
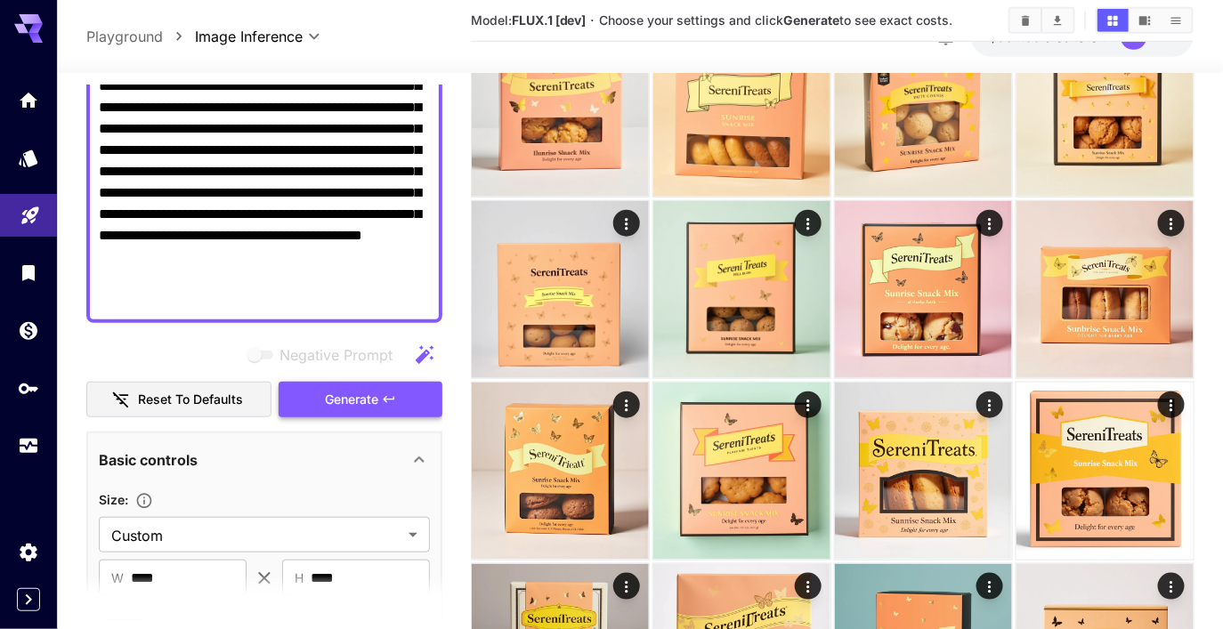
click at [351, 396] on span "Generate" at bounding box center [351, 400] width 53 height 22
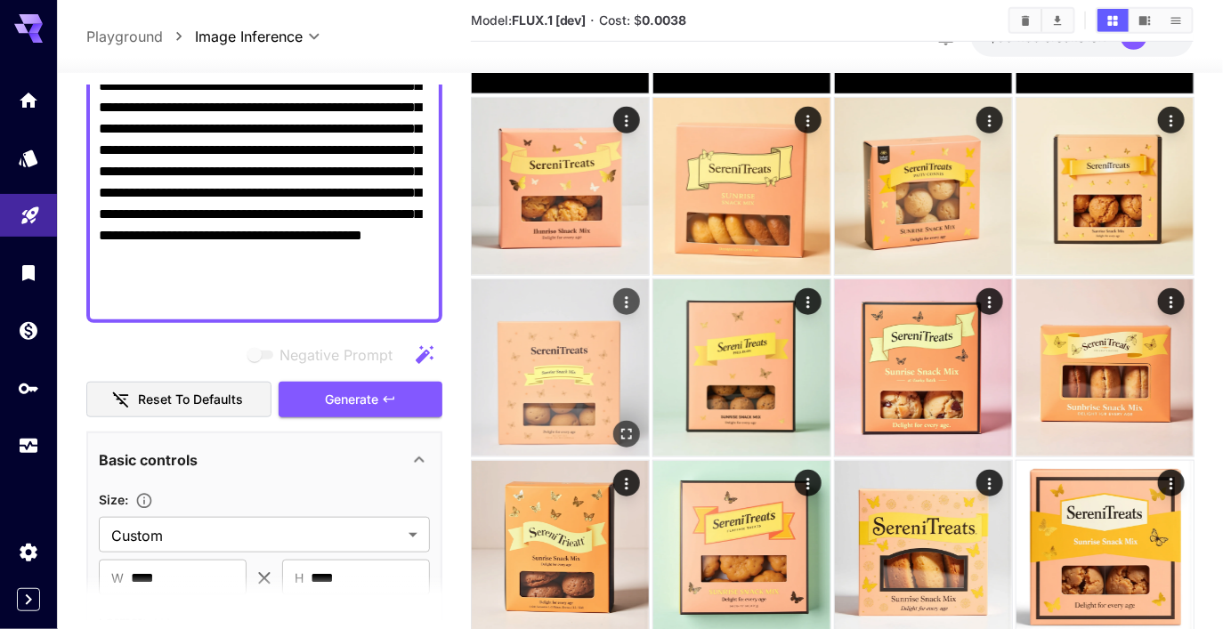
scroll to position [0, 0]
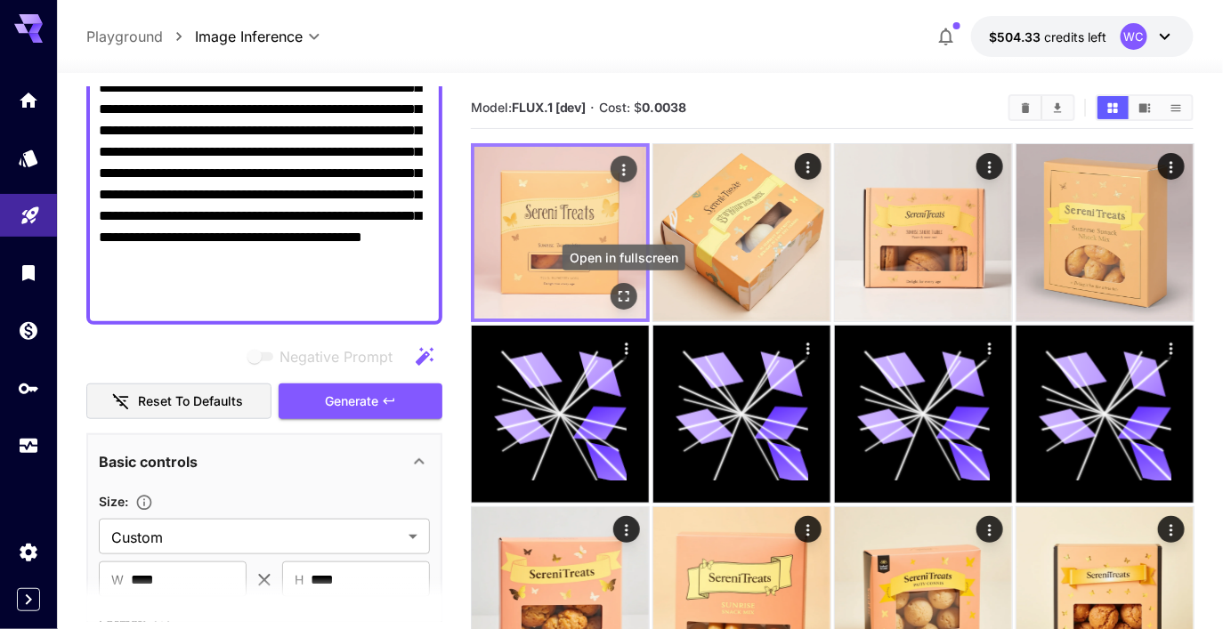
click at [628, 296] on icon "Open in fullscreen" at bounding box center [623, 296] width 18 height 18
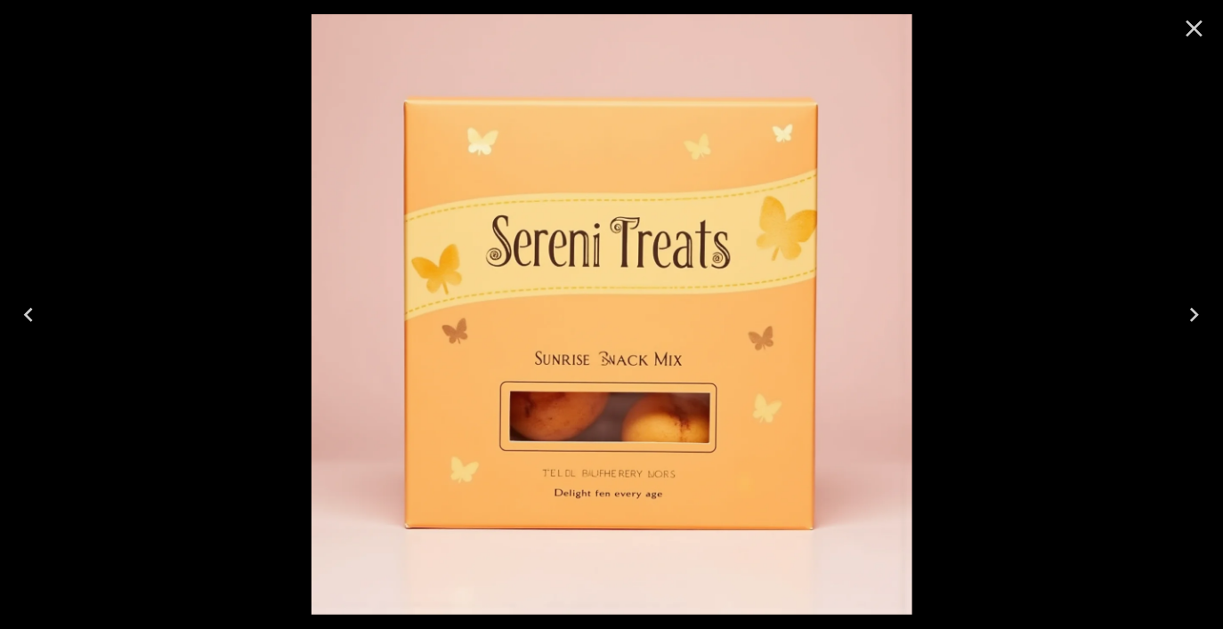
click at [1192, 26] on icon "Close" at bounding box center [1194, 28] width 17 height 17
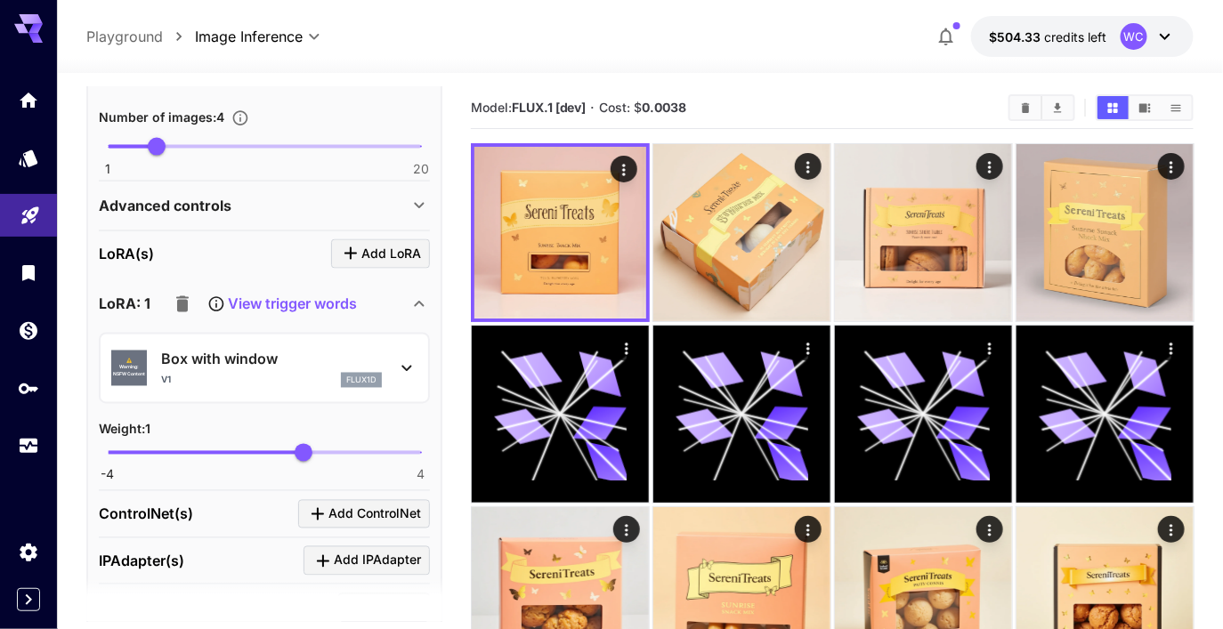
scroll to position [1354, 0]
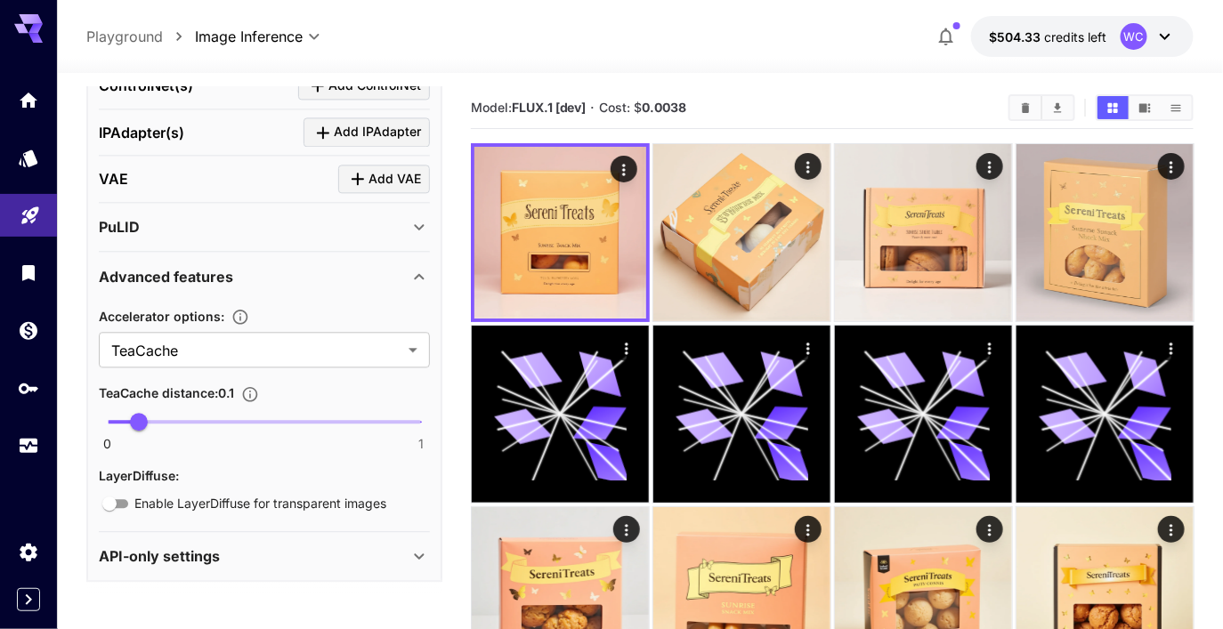
type input "***"
click at [284, 411] on span "0 1 0.6" at bounding box center [264, 421] width 313 height 27
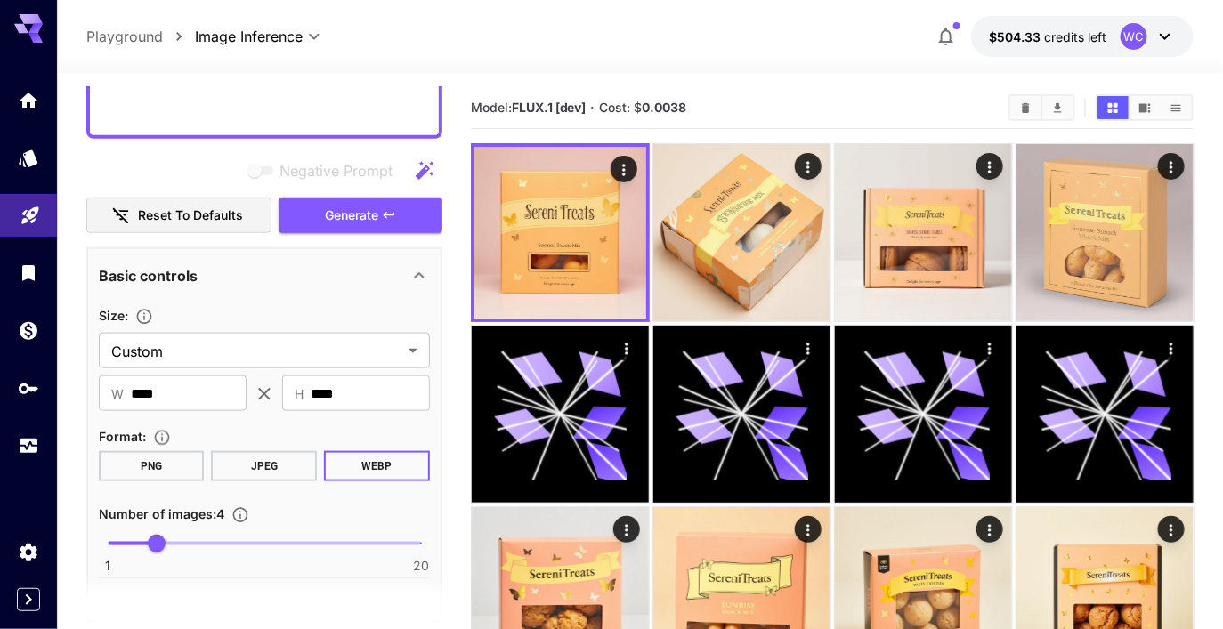
scroll to position [536, 0]
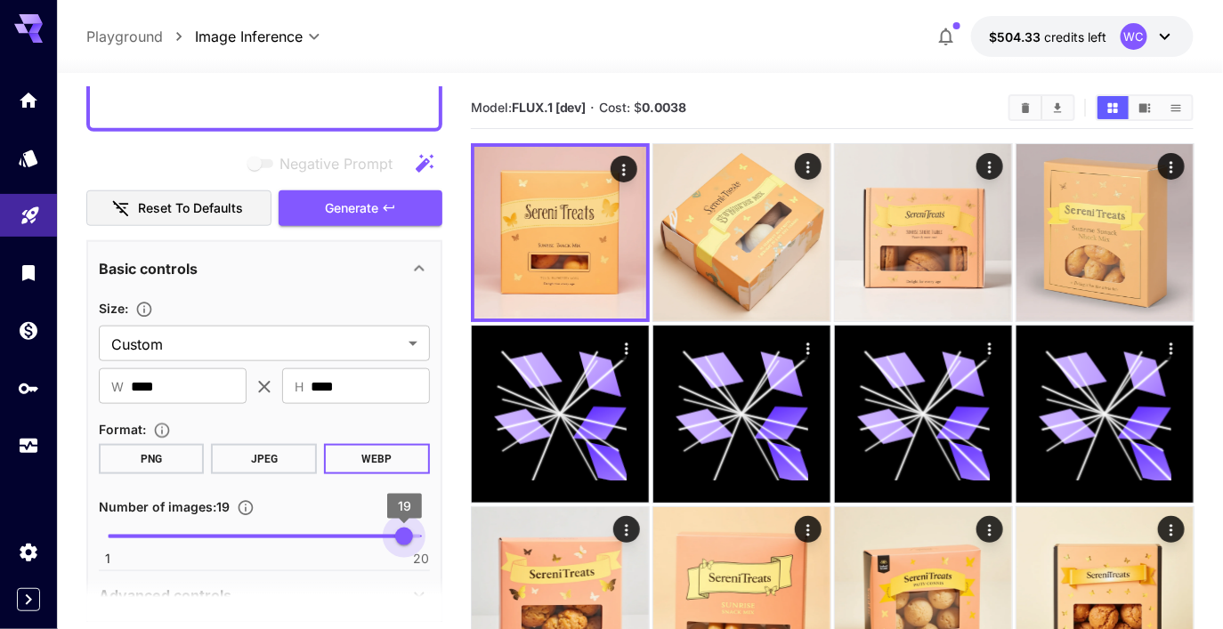
type input "**"
drag, startPoint x: 270, startPoint y: 538, endPoint x: 447, endPoint y: 530, distance: 177.3
click at [380, 203] on button "Generate" at bounding box center [361, 208] width 164 height 36
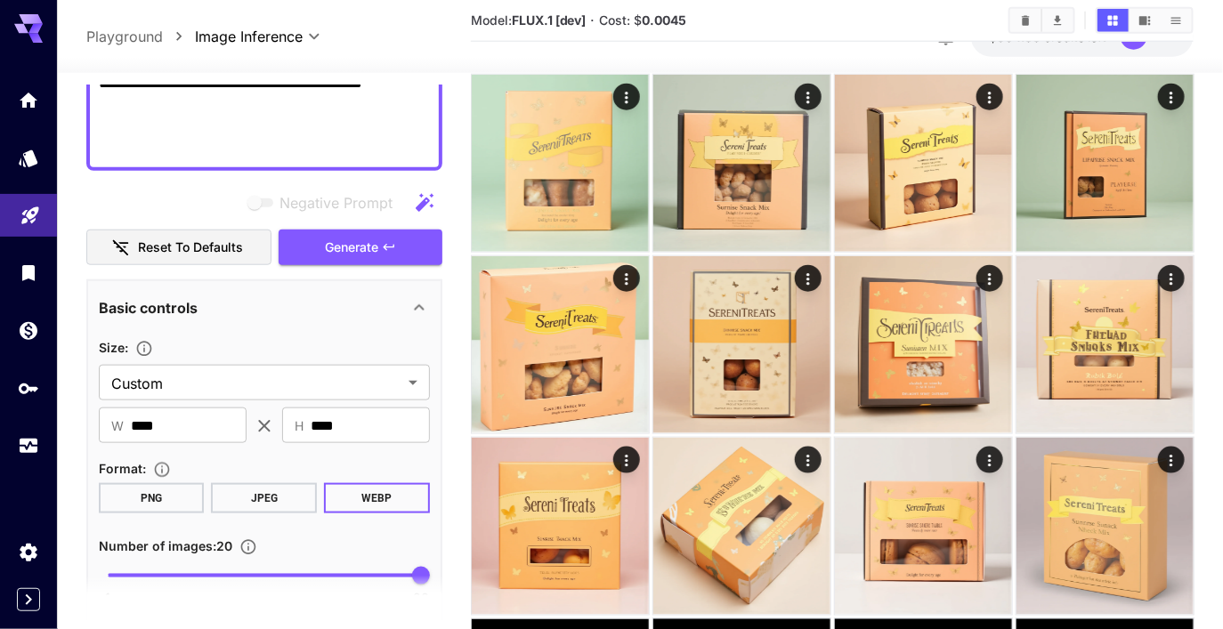
scroll to position [455, 0]
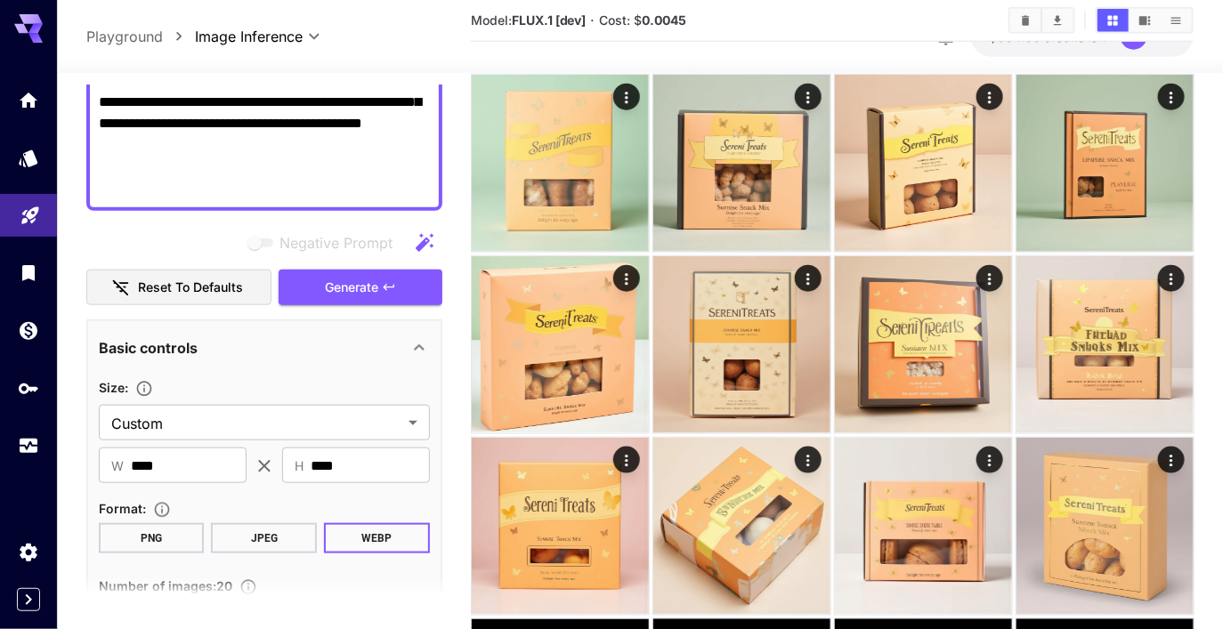
paste textarea "**********"
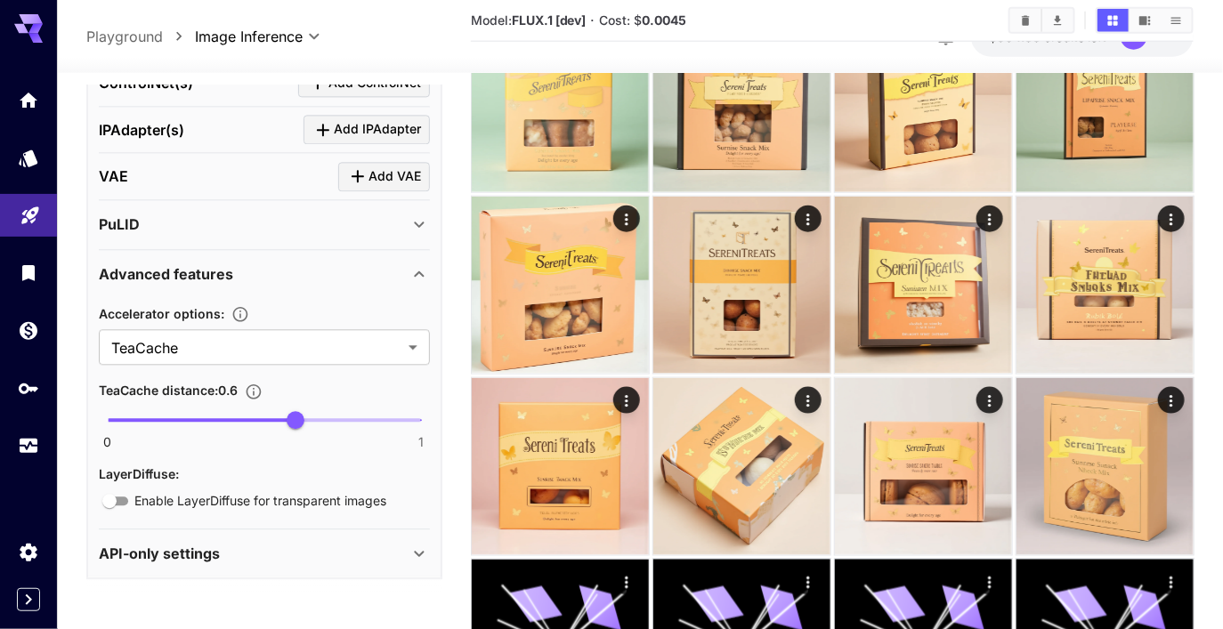
scroll to position [703, 0]
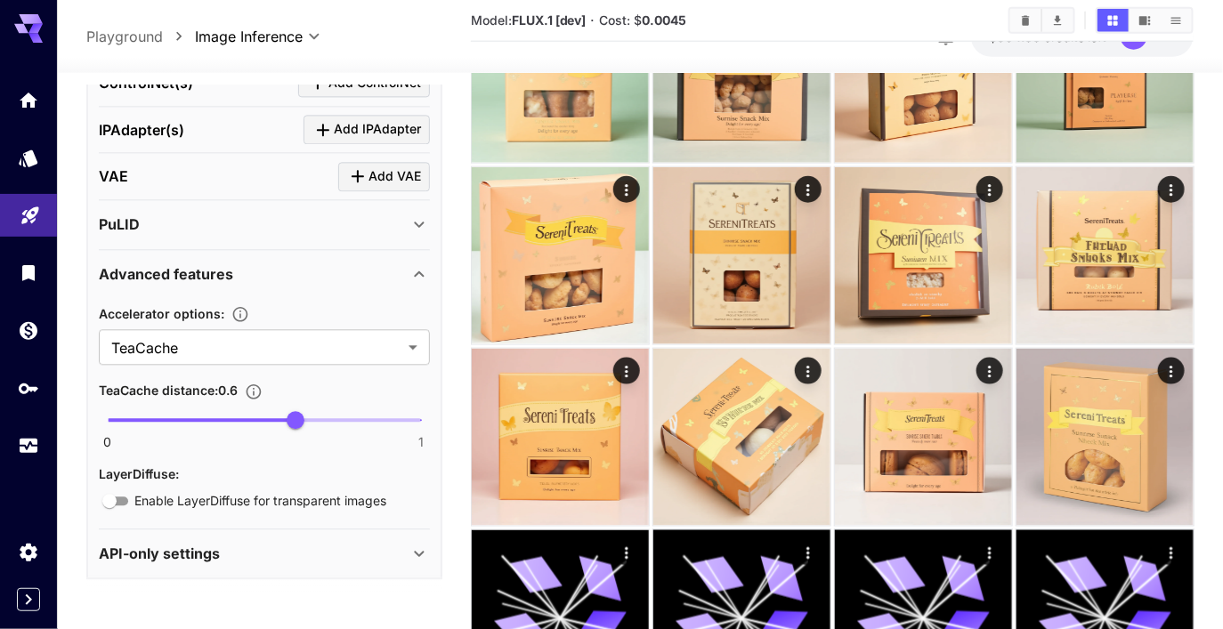
type textarea "**********"
click at [244, 316] on icon "Advanced caching mechanisms to significantly speed up image generation by reduc…" at bounding box center [239, 315] width 15 height 15
click at [315, 287] on div "Advanced features" at bounding box center [264, 275] width 331 height 43
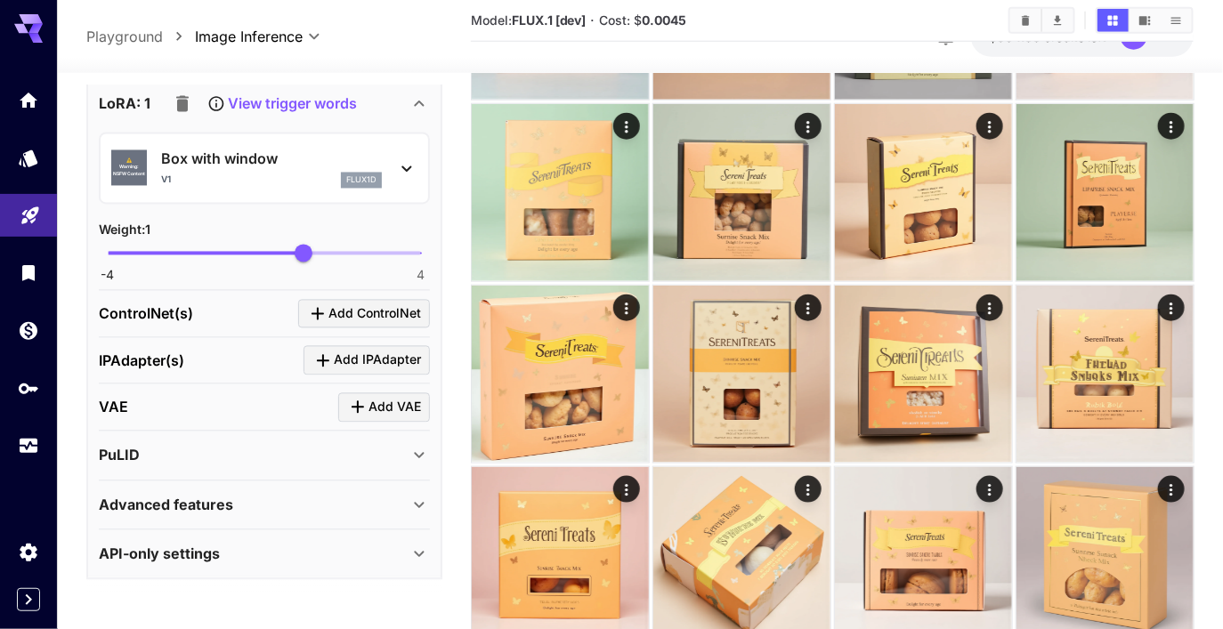
scroll to position [580, 0]
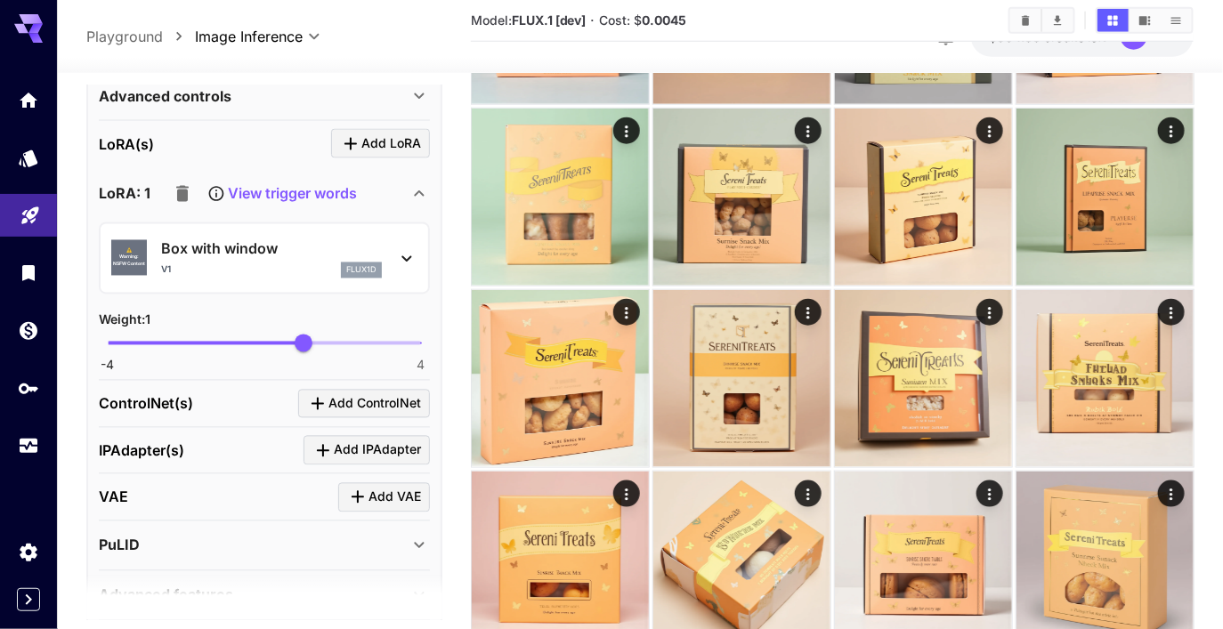
click at [182, 196] on icon "button" at bounding box center [182, 194] width 12 height 16
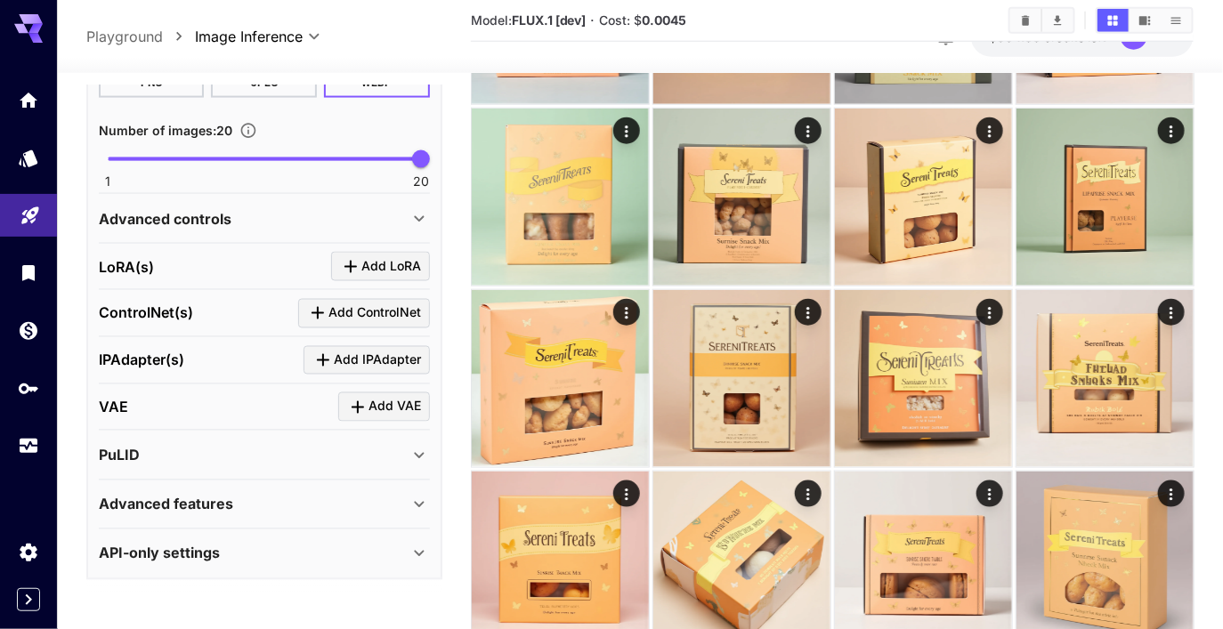
click at [365, 246] on div "LoRA(s) Add LoRA" at bounding box center [264, 267] width 331 height 47
click at [364, 259] on span "Add LoRA" at bounding box center [391, 266] width 60 height 22
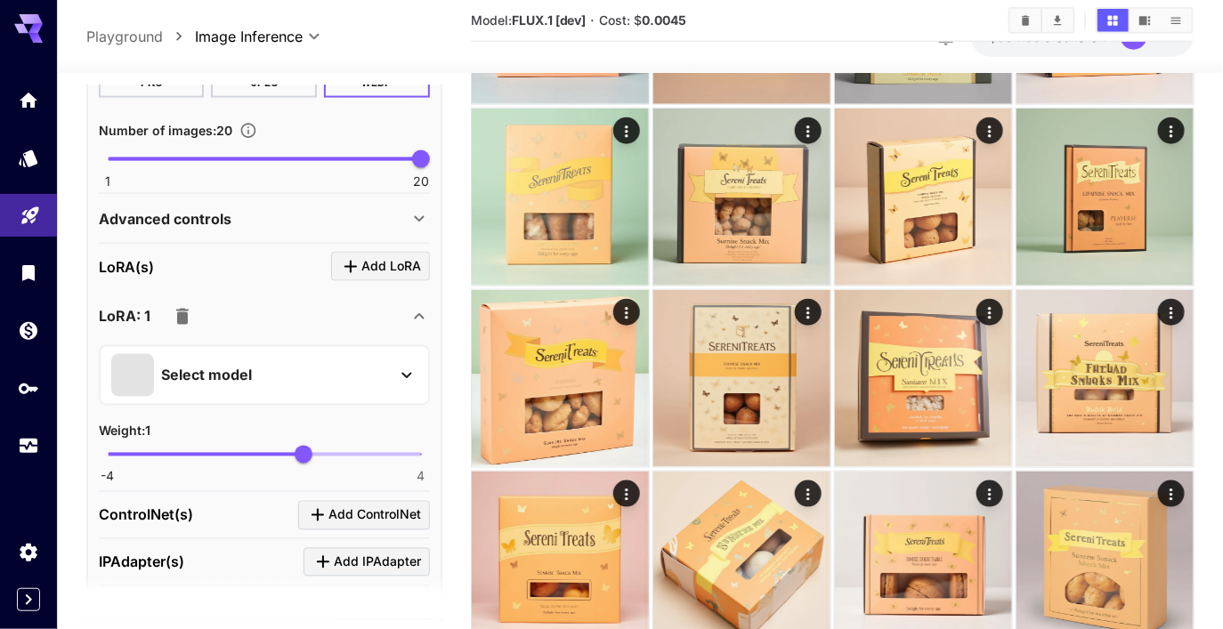
click at [260, 392] on div "Select model" at bounding box center [250, 375] width 278 height 43
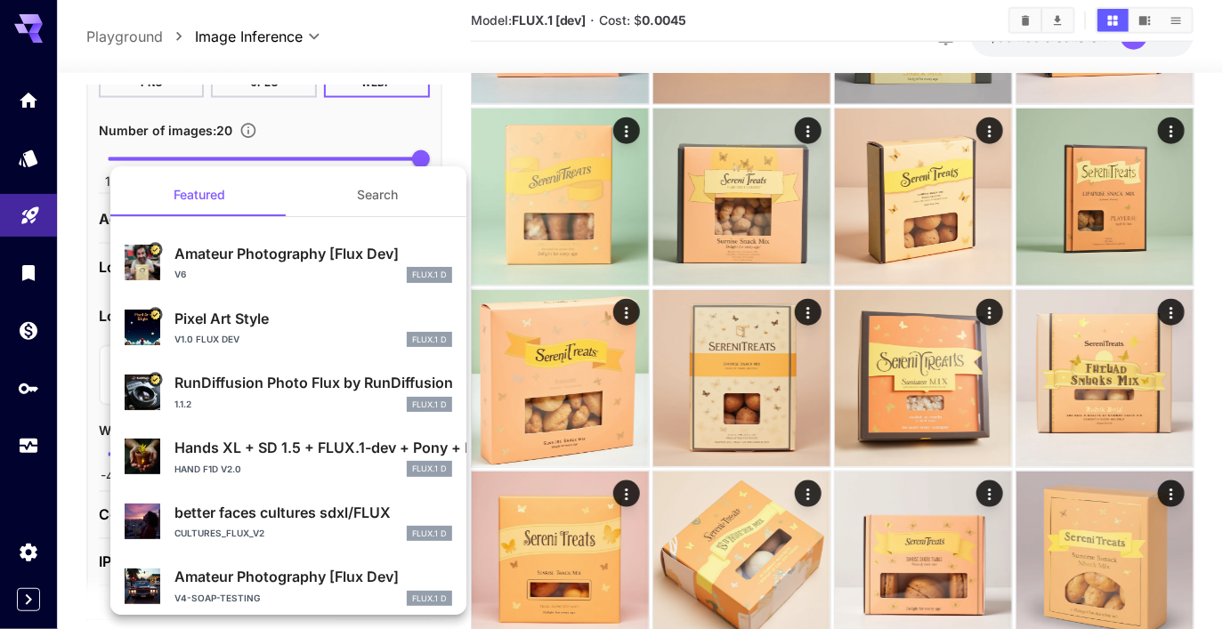
click at [348, 202] on button "Search" at bounding box center [377, 195] width 178 height 43
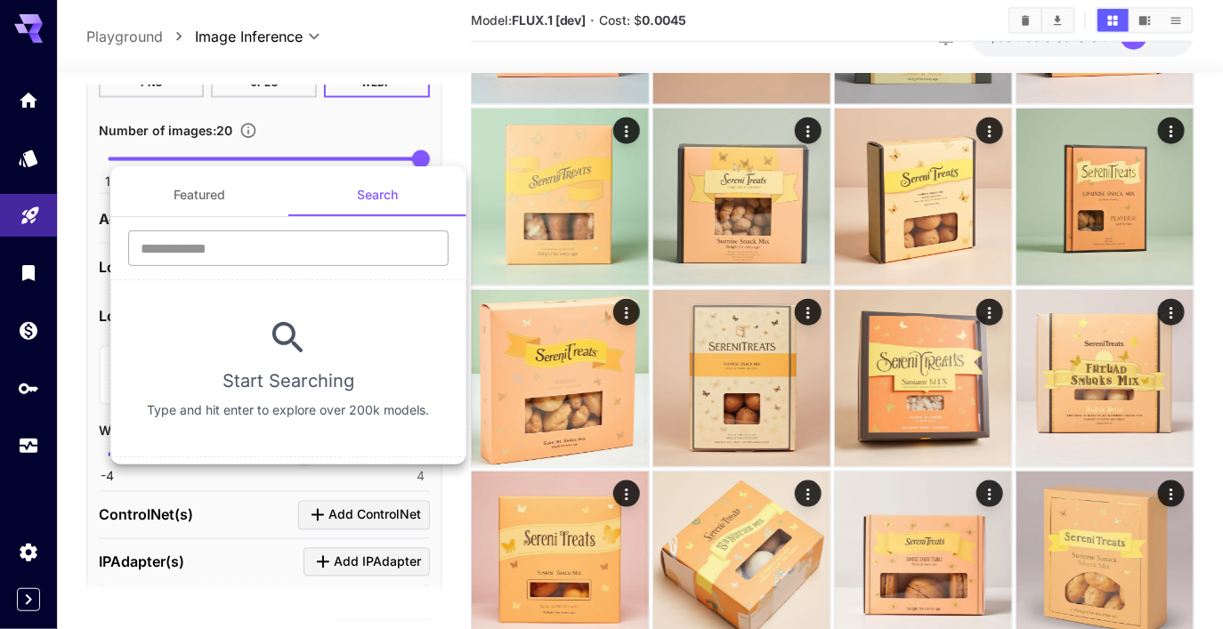
click at [292, 250] on input "text" at bounding box center [288, 248] width 320 height 36
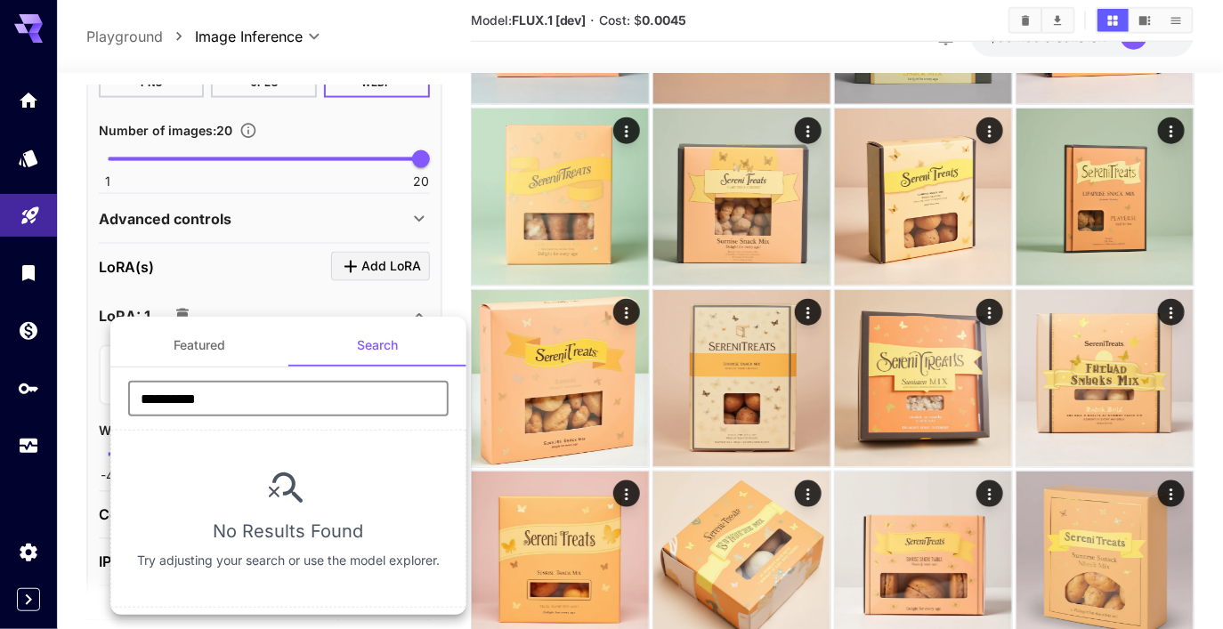
type input "**********"
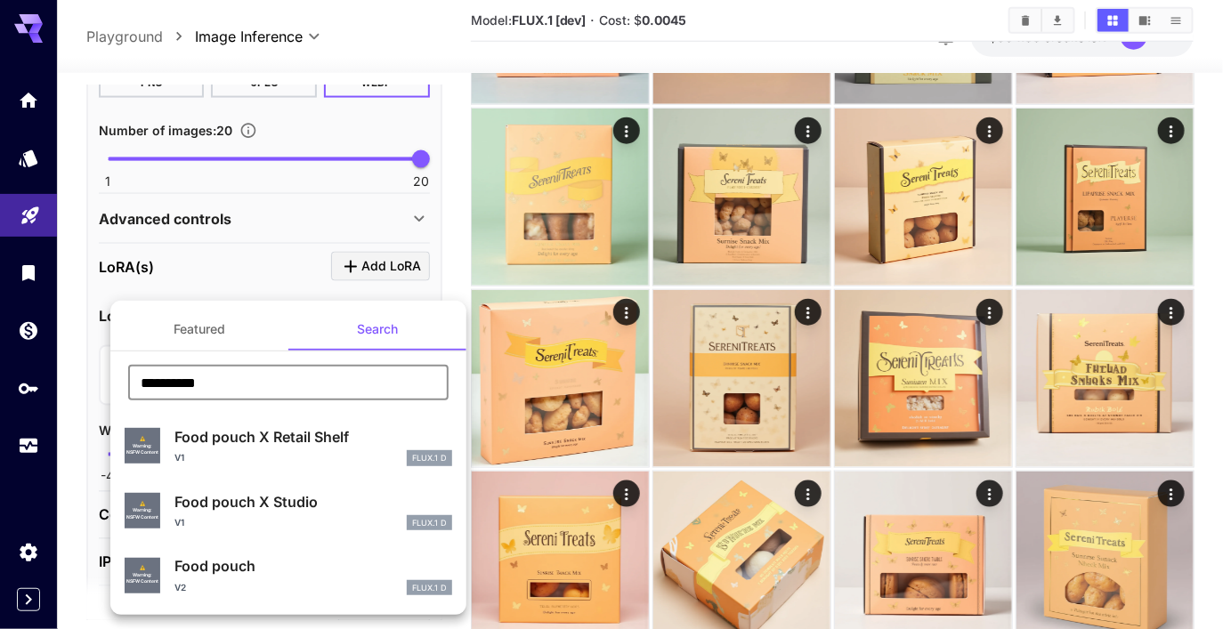
click at [302, 586] on div "v2 FLUX.1 D" at bounding box center [313, 588] width 278 height 16
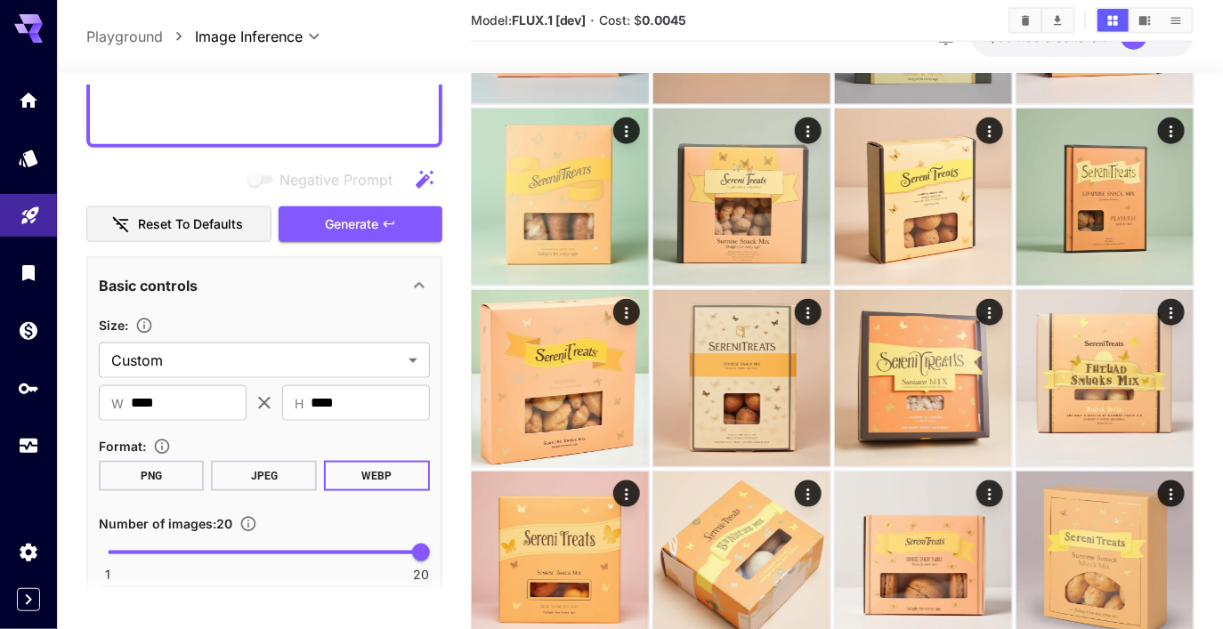
scroll to position [542, 0]
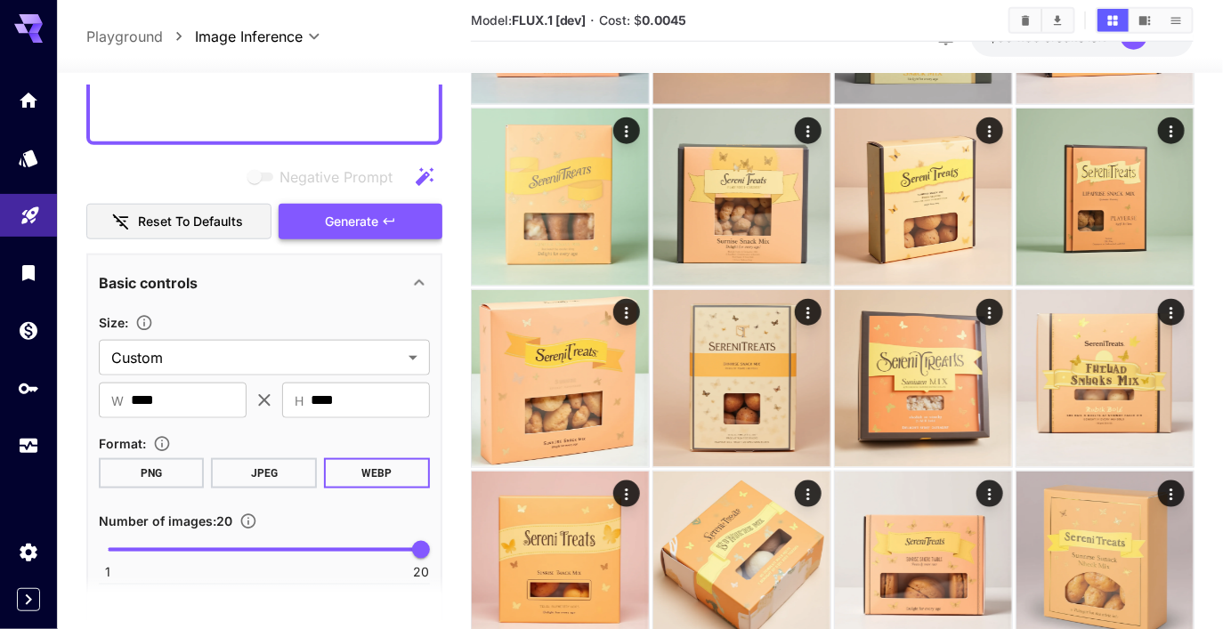
click at [352, 230] on span "Generate" at bounding box center [351, 222] width 53 height 22
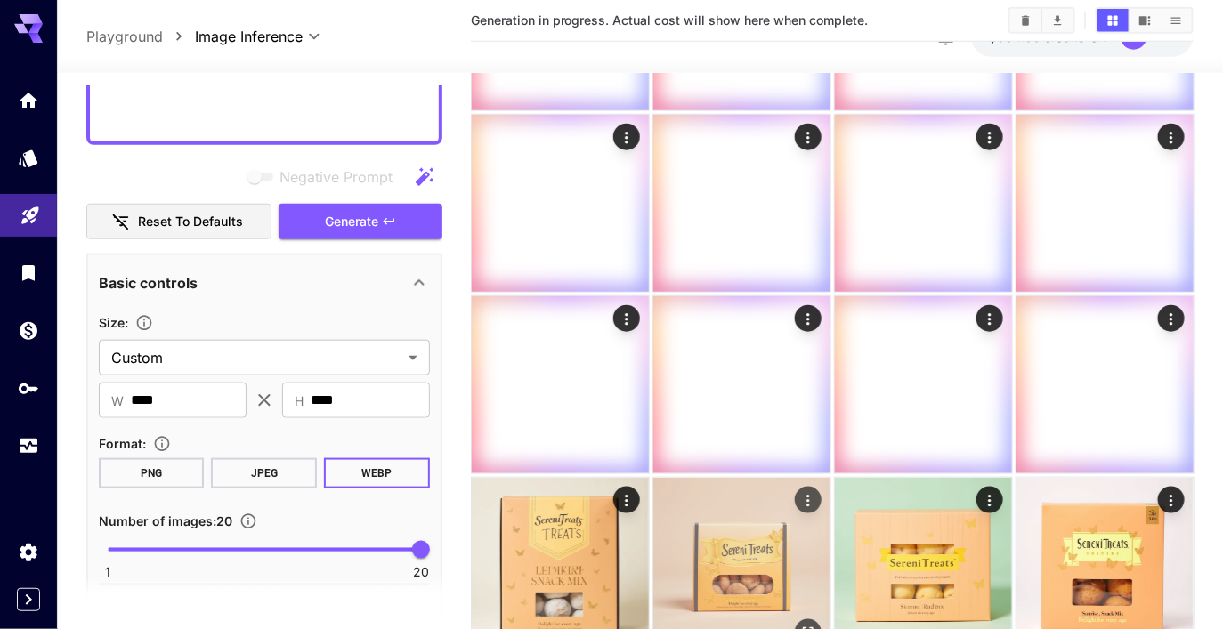
scroll to position [573, 0]
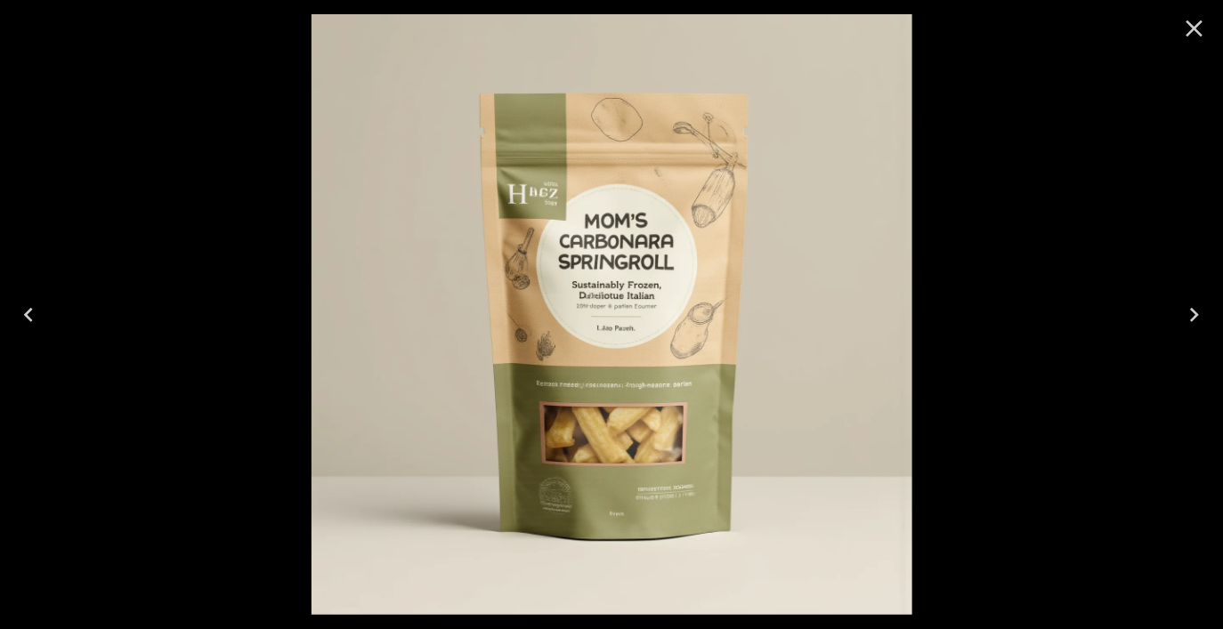
scroll to position [542, 0]
click at [1202, 26] on icon "Close" at bounding box center [1194, 28] width 28 height 28
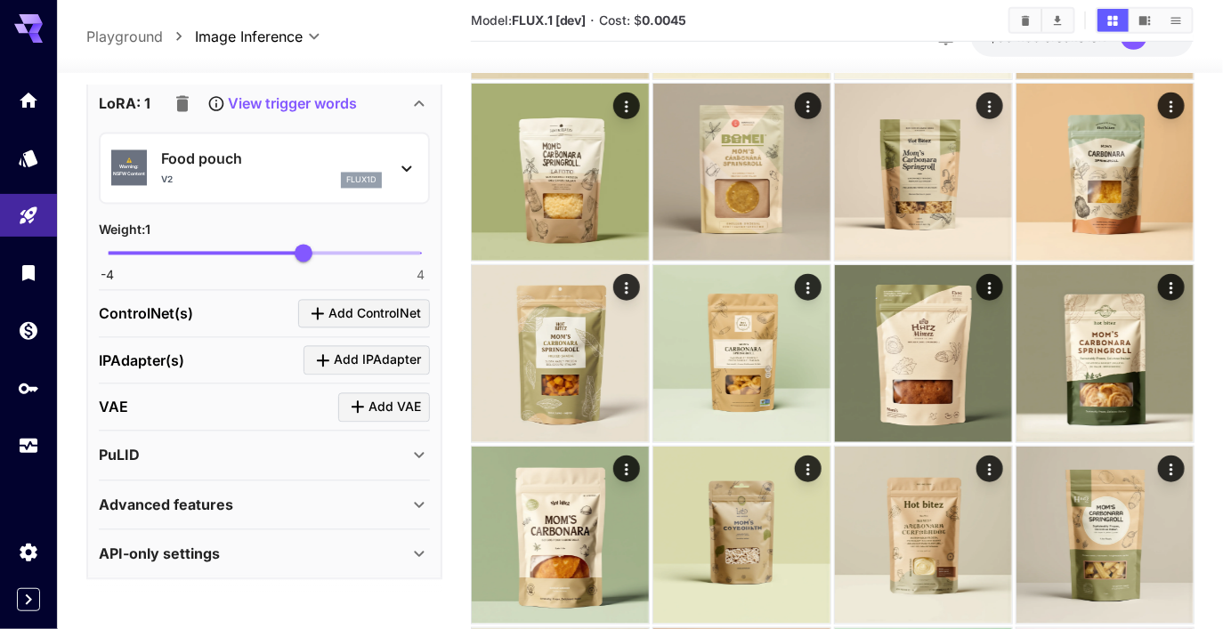
scroll to position [423, 0]
click at [331, 500] on div "Advanced features" at bounding box center [254, 505] width 310 height 21
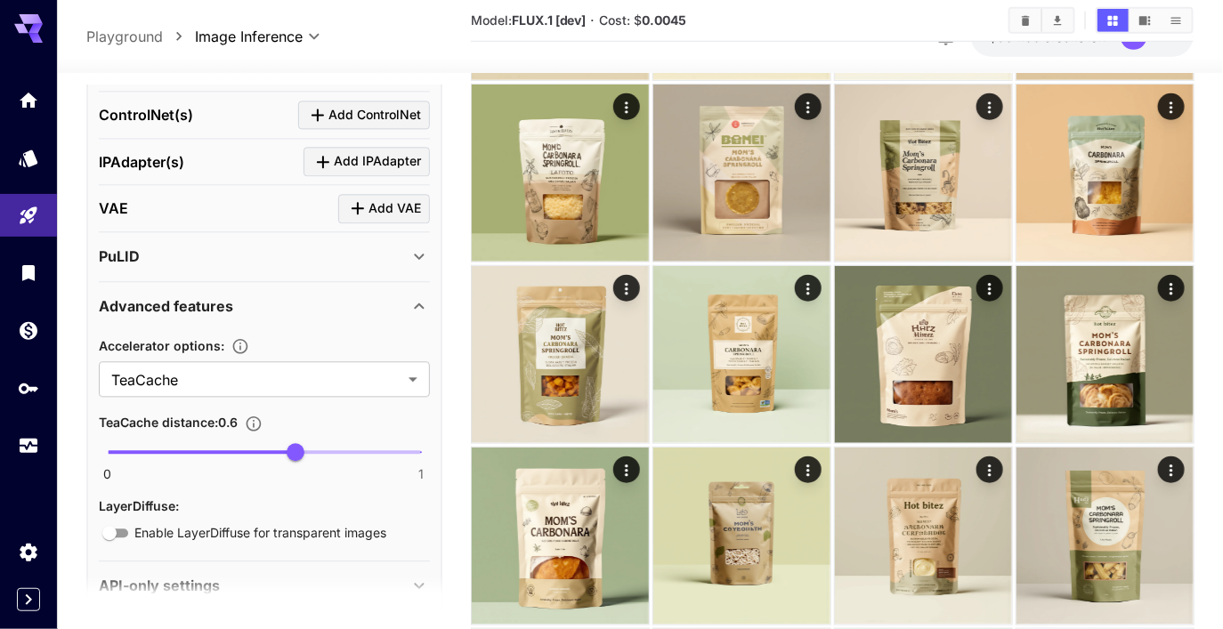
scroll to position [1376, 0]
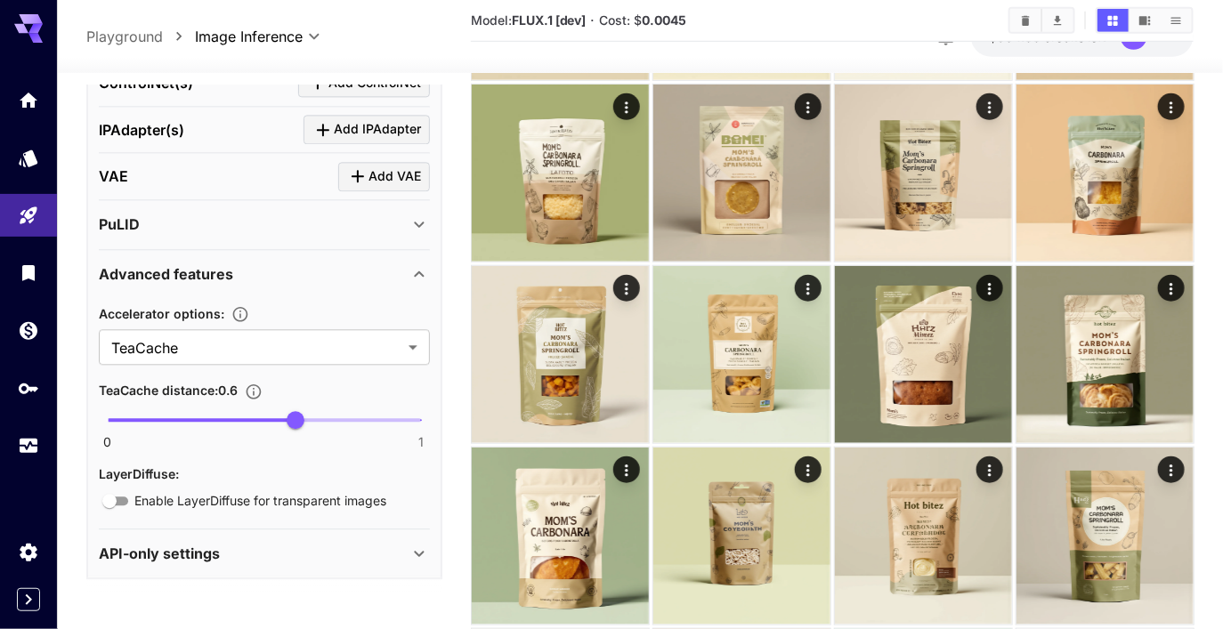
click at [319, 544] on div "API-only settings" at bounding box center [254, 554] width 310 height 21
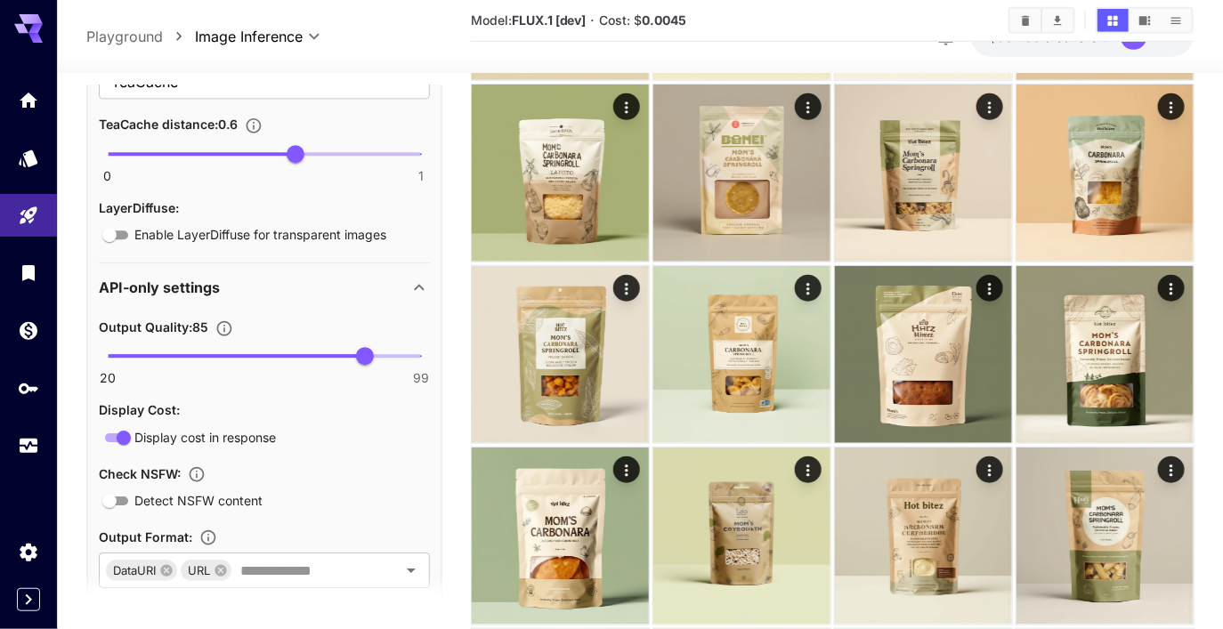
scroll to position [1657, 0]
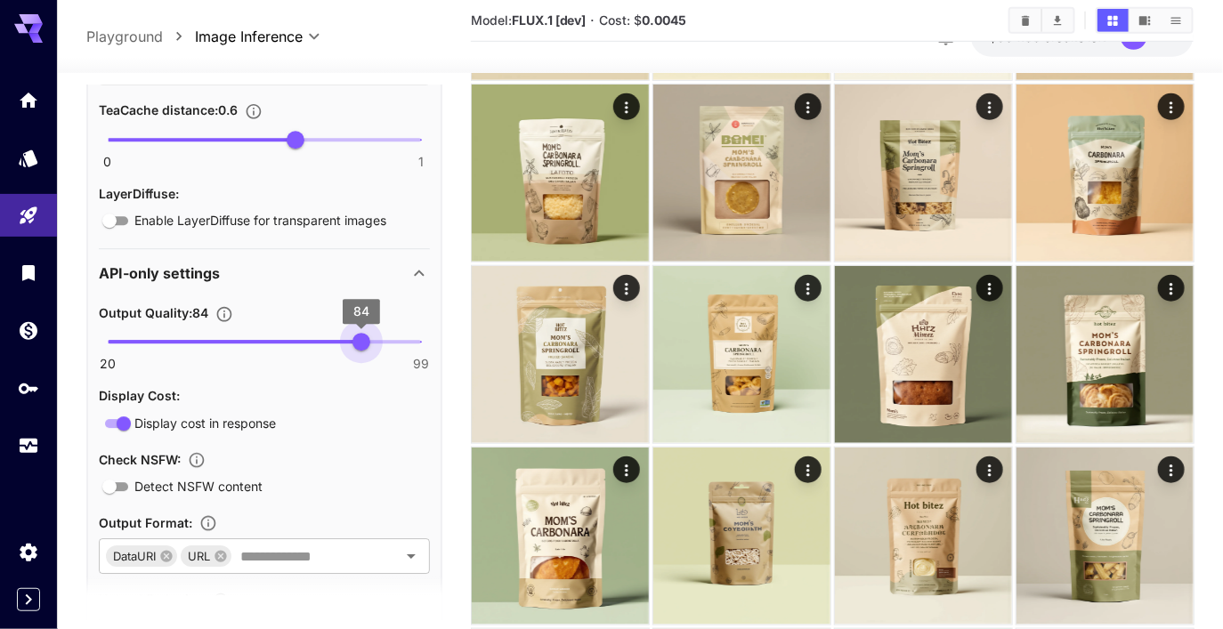
type input "**"
drag, startPoint x: 361, startPoint y: 336, endPoint x: 441, endPoint y: 339, distance: 80.1
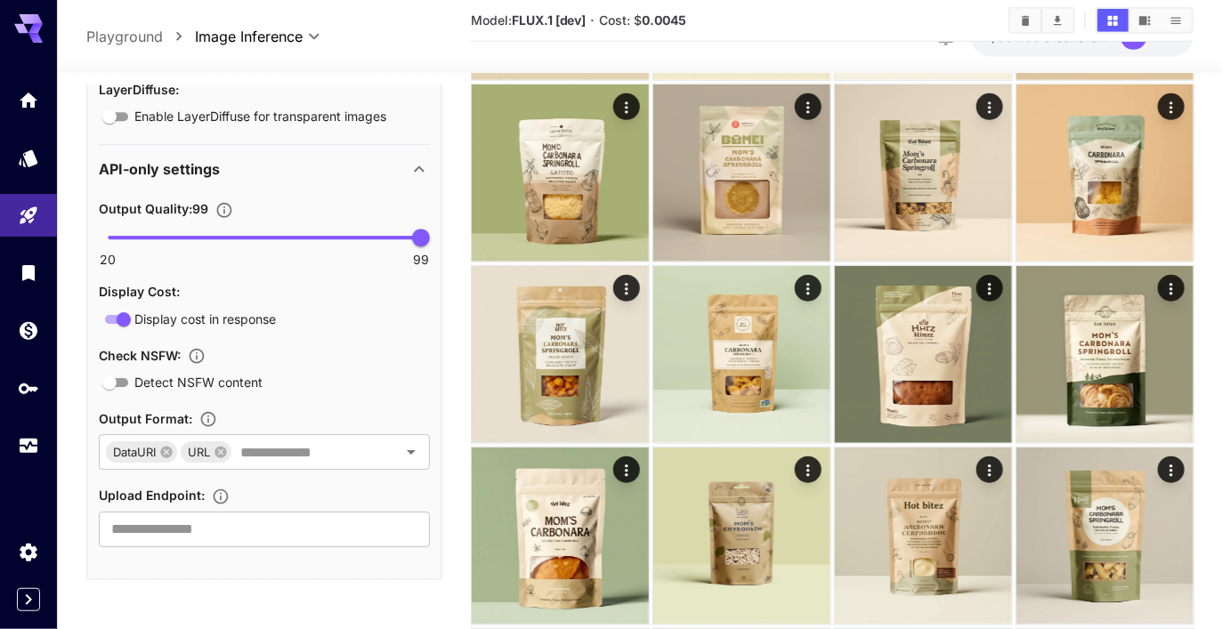
scroll to position [1759, 0]
click at [220, 450] on icon at bounding box center [220, 454] width 12 height 12
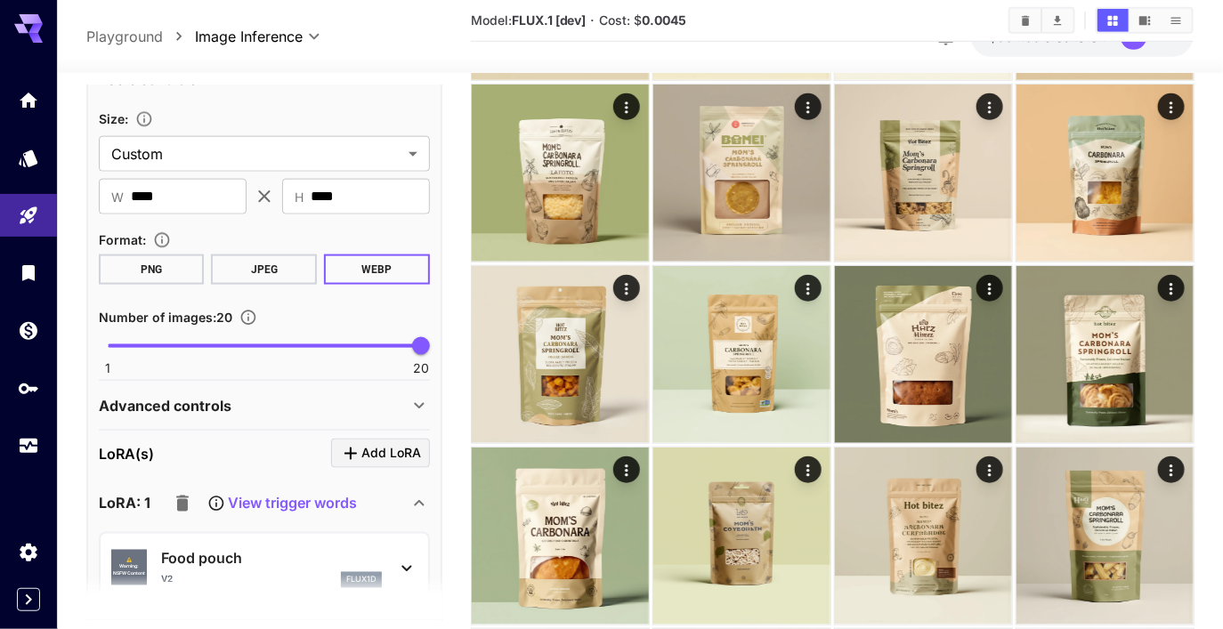
click at [277, 408] on div "Advanced controls" at bounding box center [254, 405] width 310 height 21
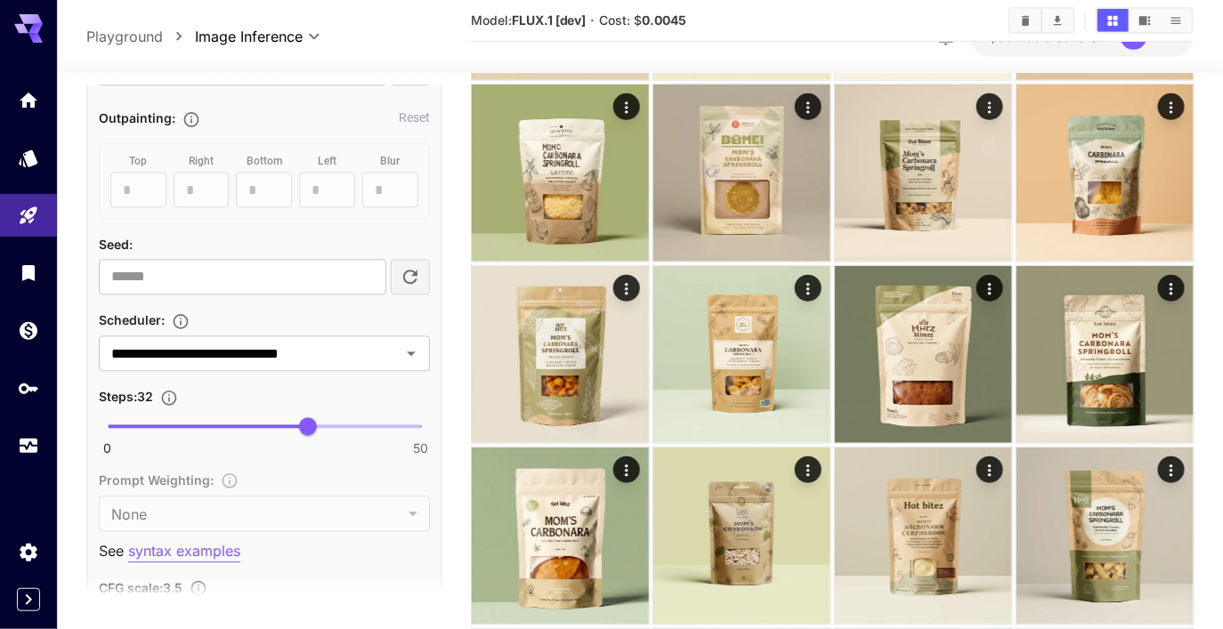
scroll to position [1406, 0]
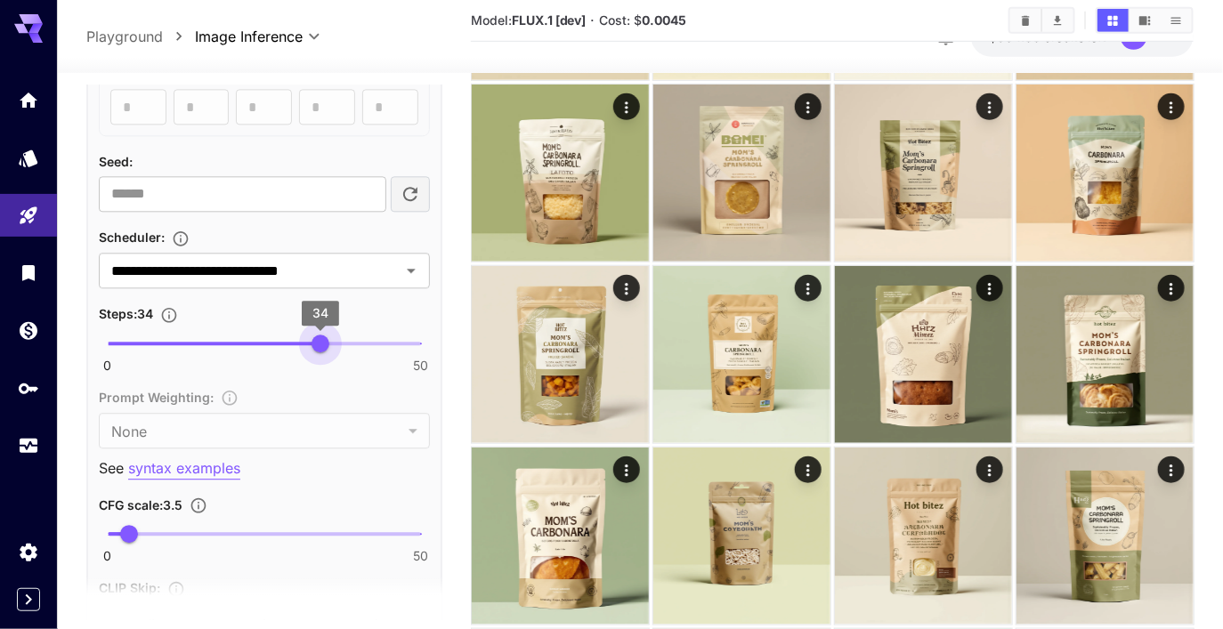
type input "**"
drag, startPoint x: 309, startPoint y: 347, endPoint x: 326, endPoint y: 346, distance: 16.9
click at [326, 346] on span "35" at bounding box center [327, 344] width 18 height 18
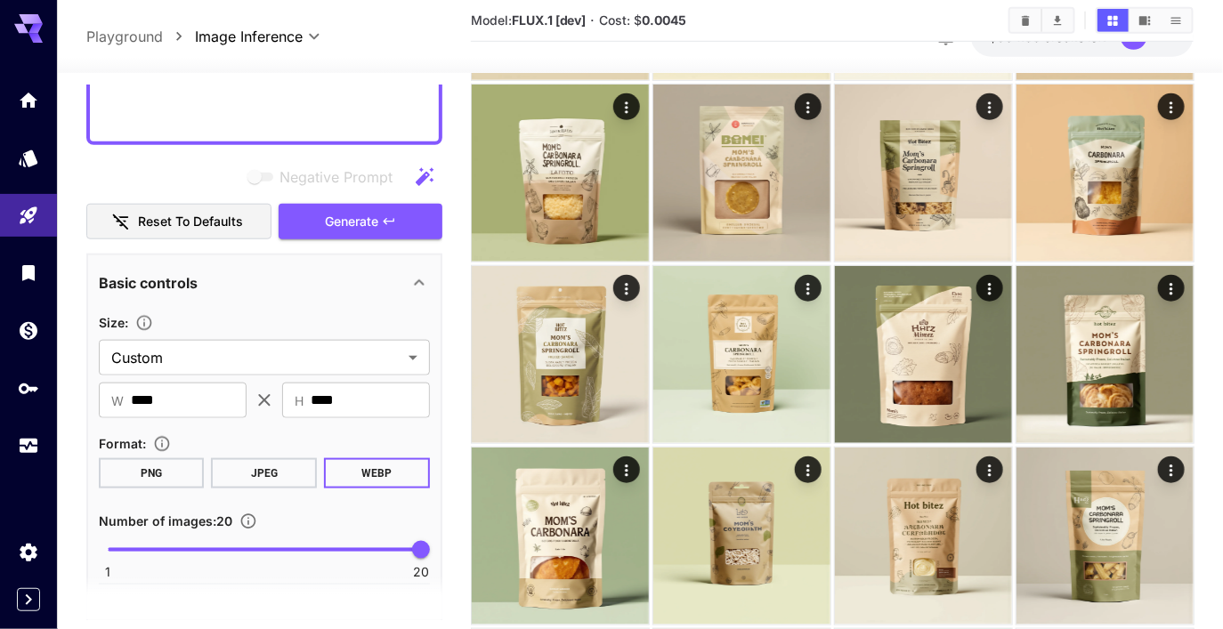
scroll to position [541, 0]
click at [168, 464] on button "PNG" at bounding box center [152, 474] width 106 height 30
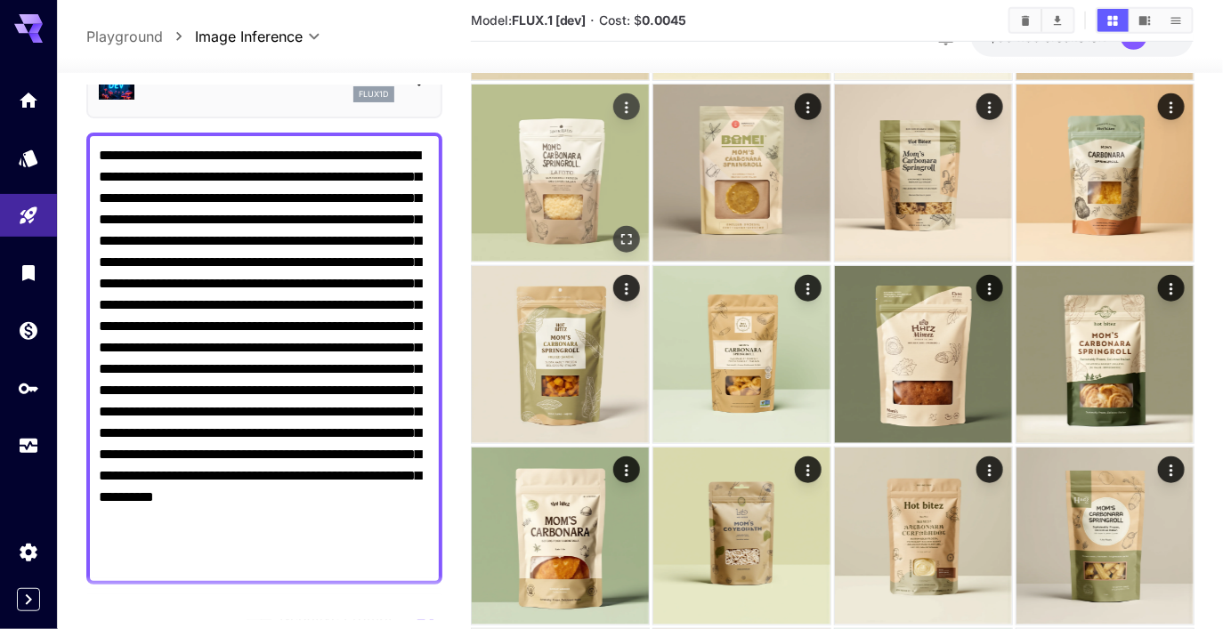
scroll to position [0, 0]
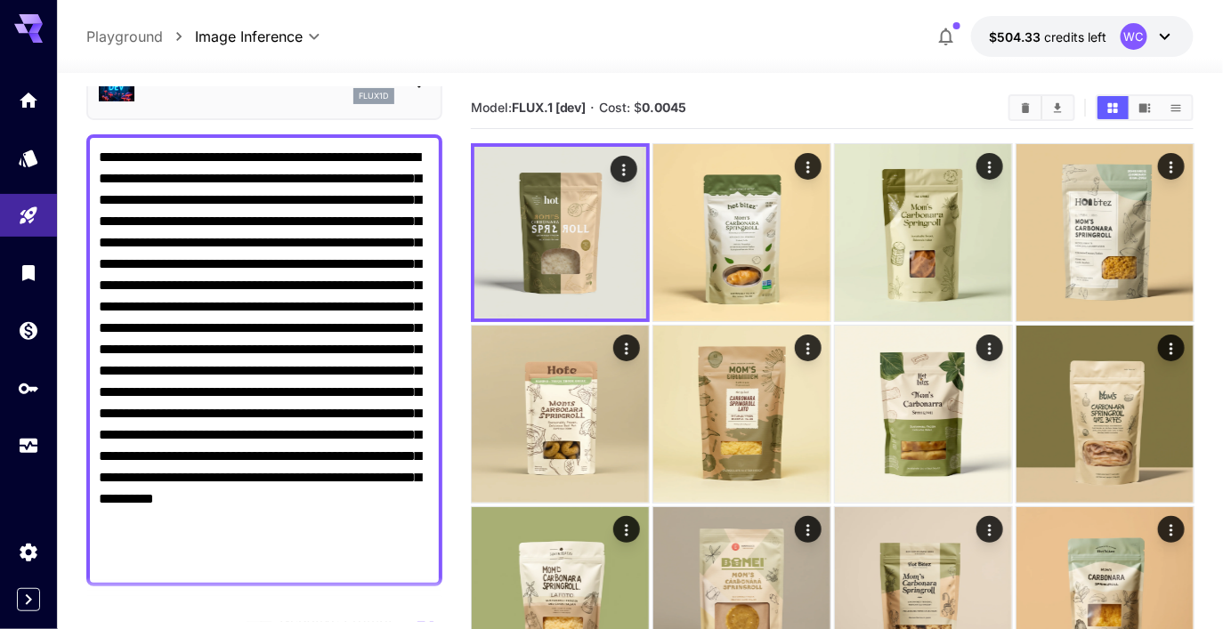
click at [1024, 106] on icon "Clear All" at bounding box center [1026, 107] width 8 height 10
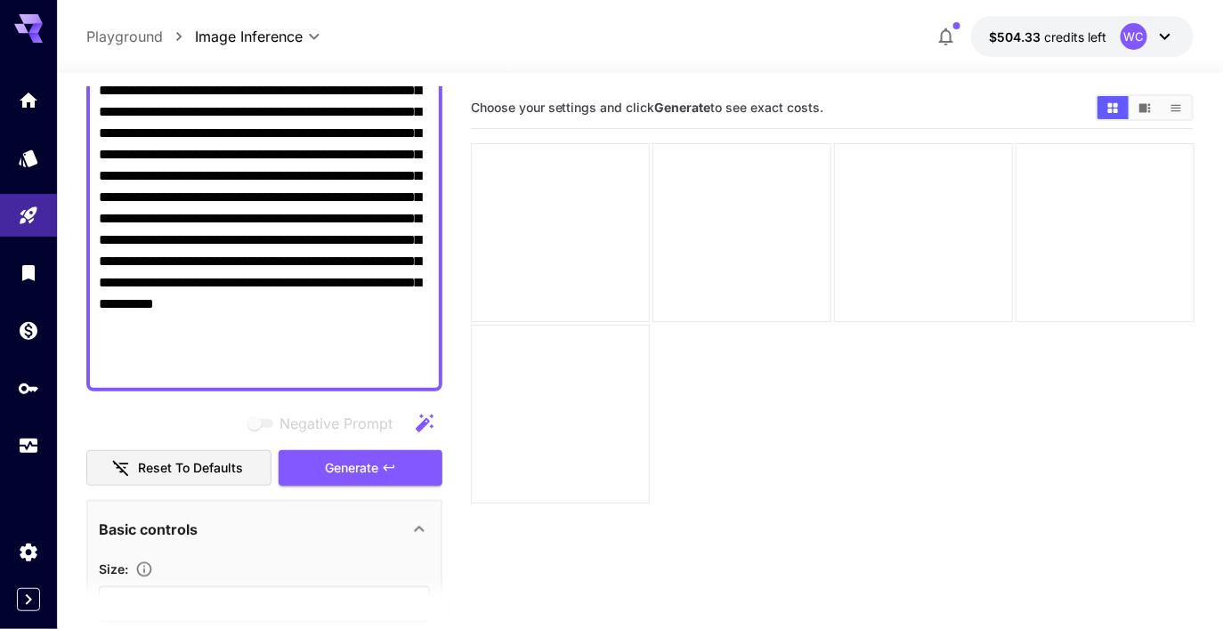
scroll to position [374, 0]
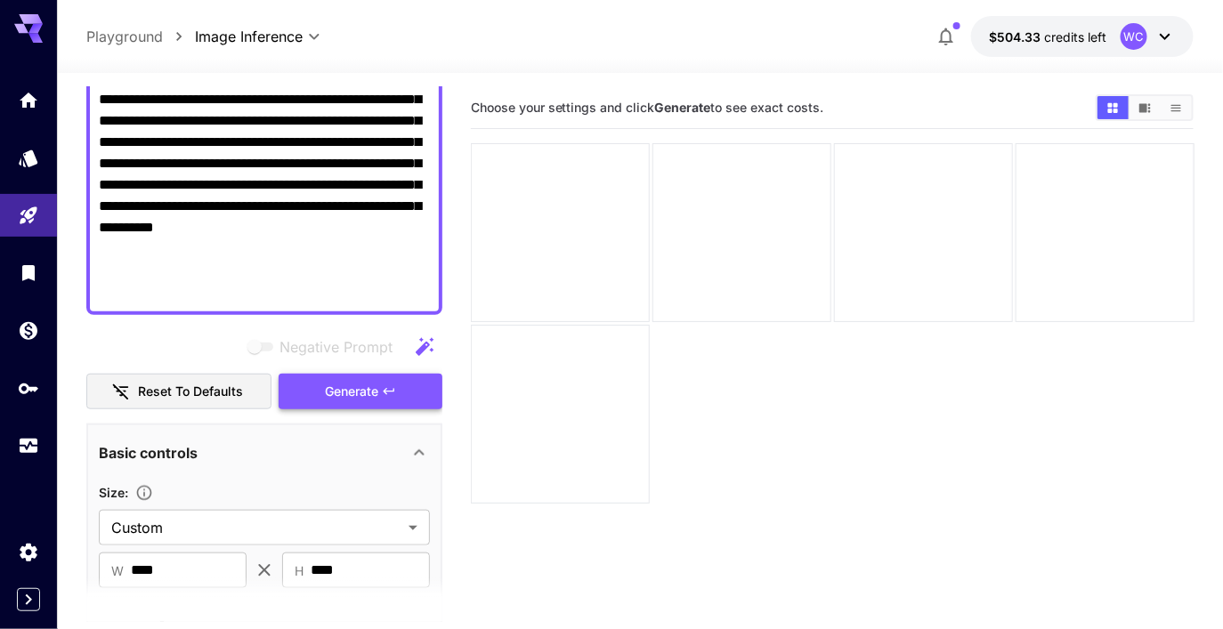
click at [376, 403] on button "Generate" at bounding box center [361, 392] width 164 height 36
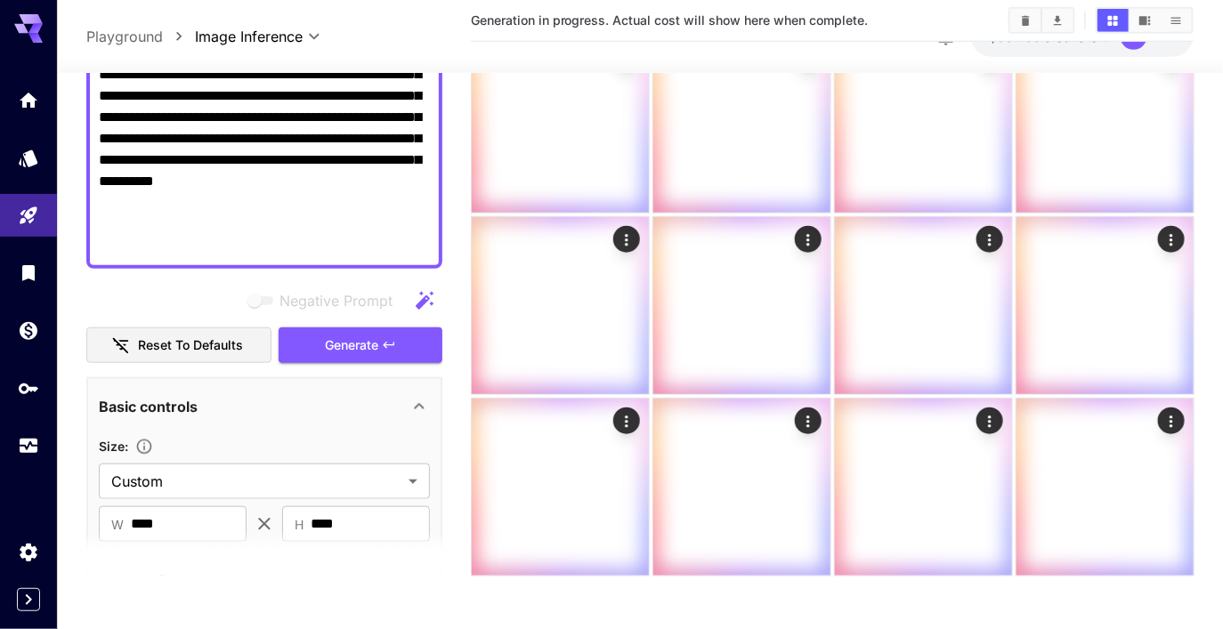
scroll to position [0, 0]
